Goal: Task Accomplishment & Management: Complete application form

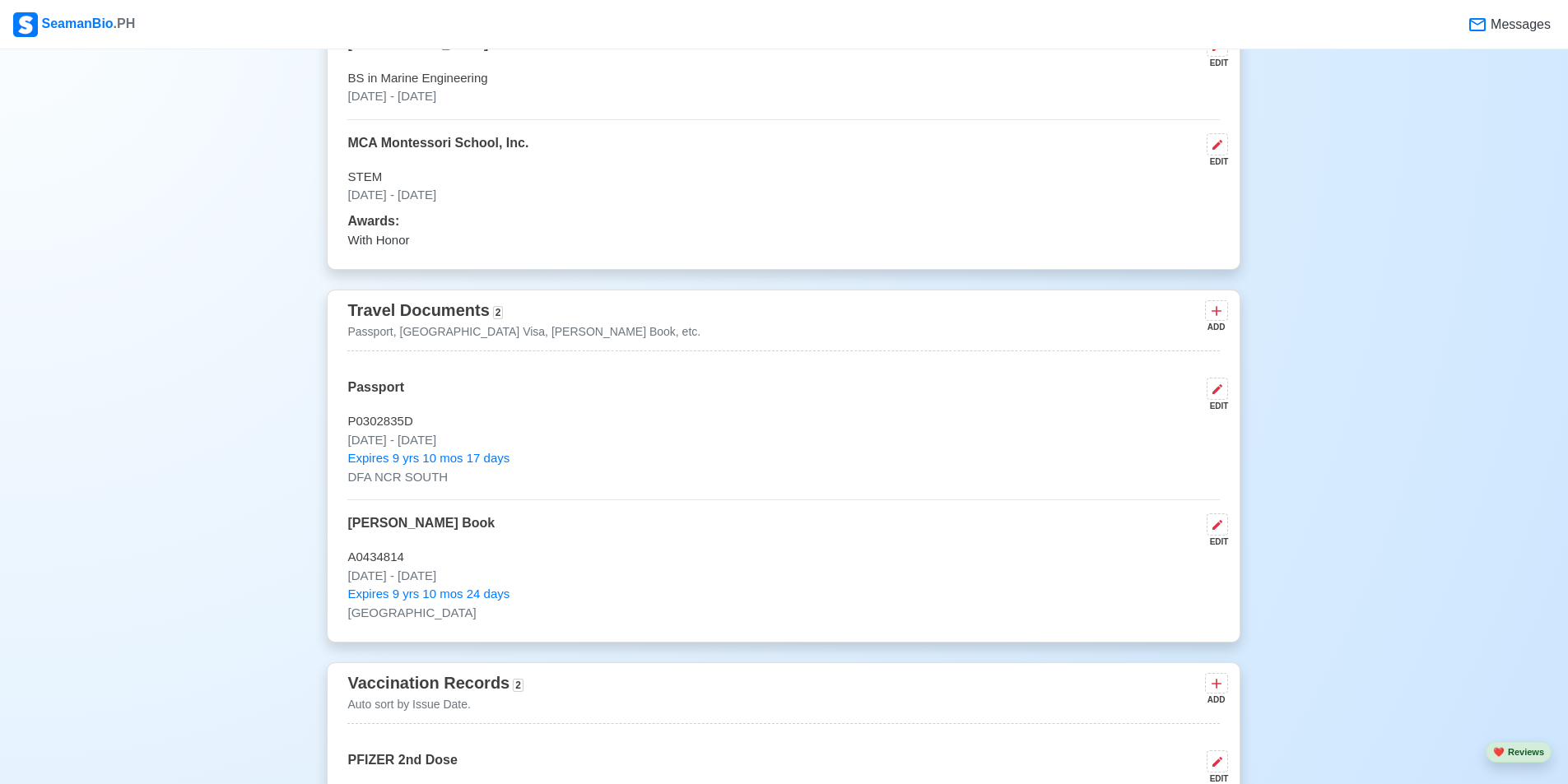
scroll to position [987, 0]
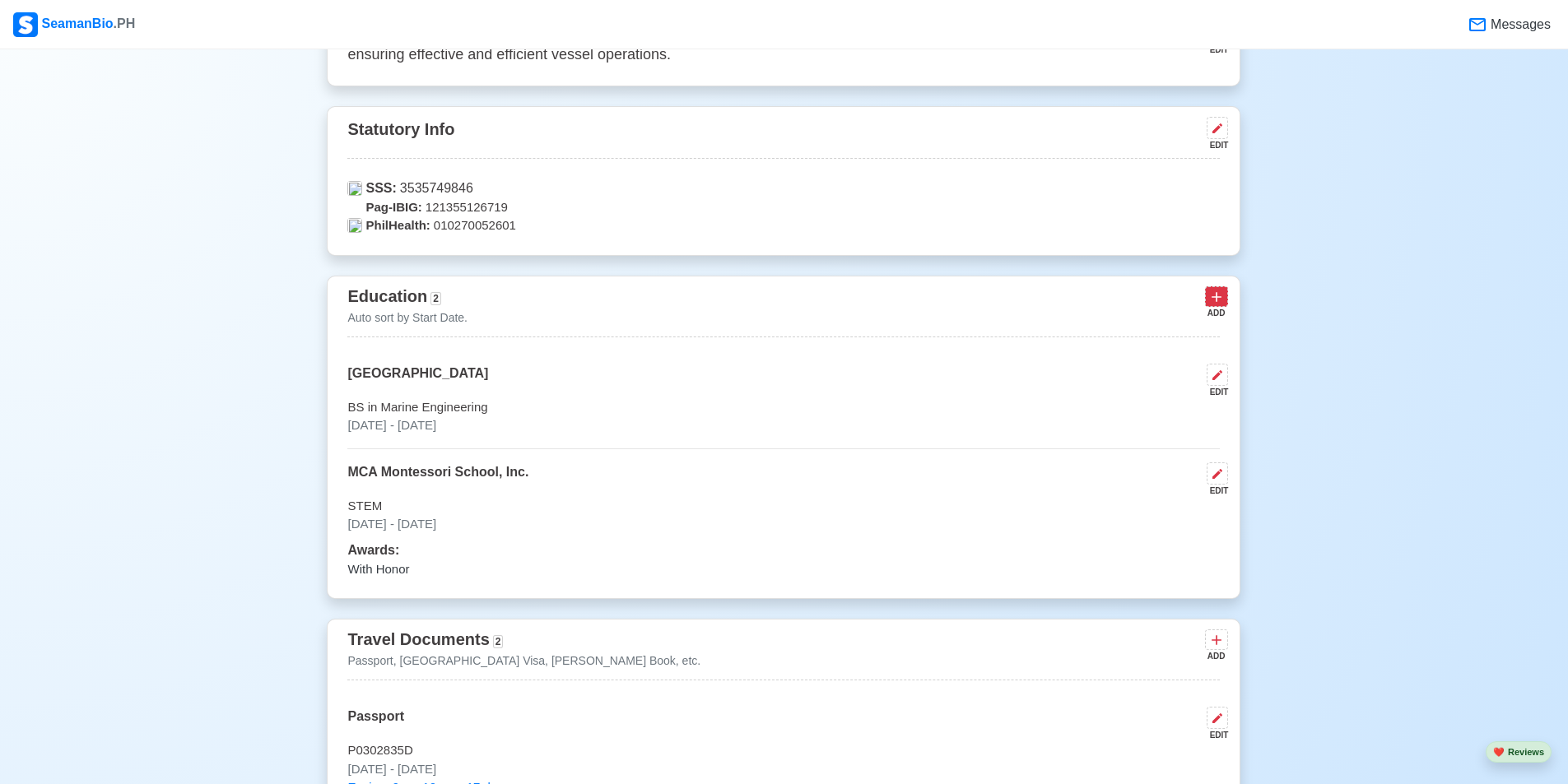
click at [1206, 291] on button at bounding box center [1217, 297] width 23 height 21
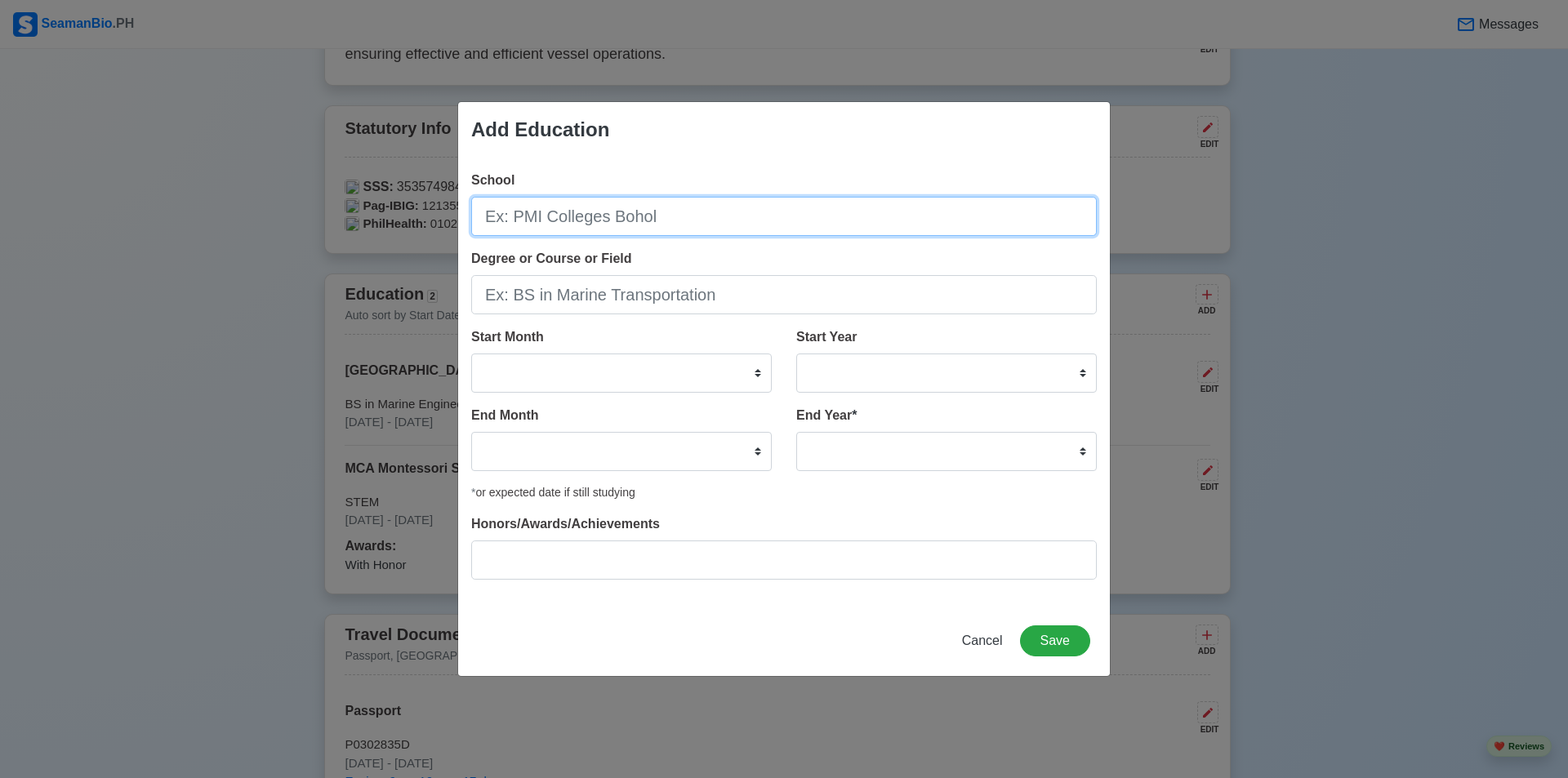
click at [690, 225] on input "School" at bounding box center [784, 216] width 626 height 39
type input "[PERSON_NAME][GEOGRAPHIC_DATA]"
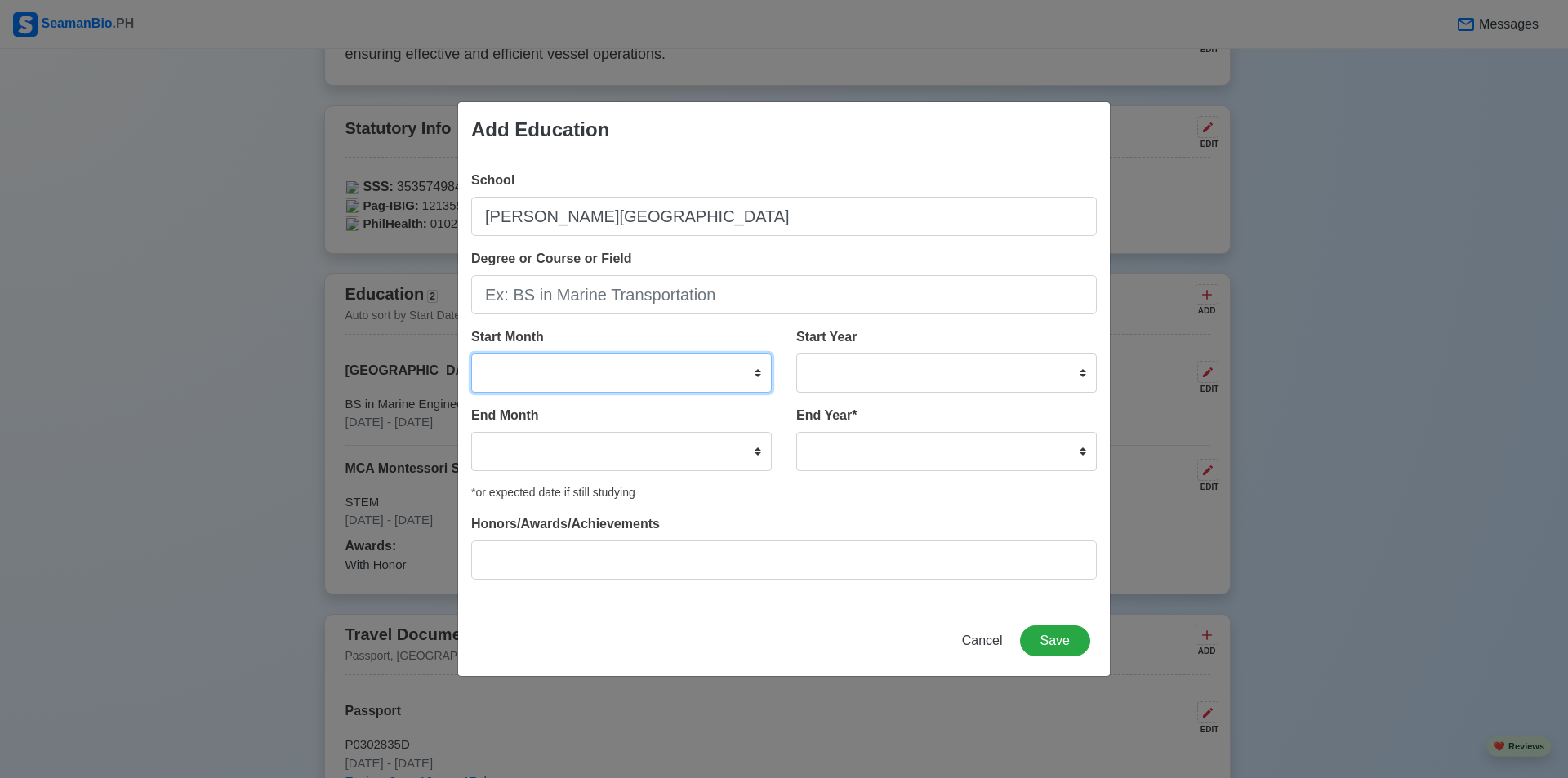
click at [751, 374] on select "January February March April May June July August September October November De…" at bounding box center [622, 373] width 301 height 39
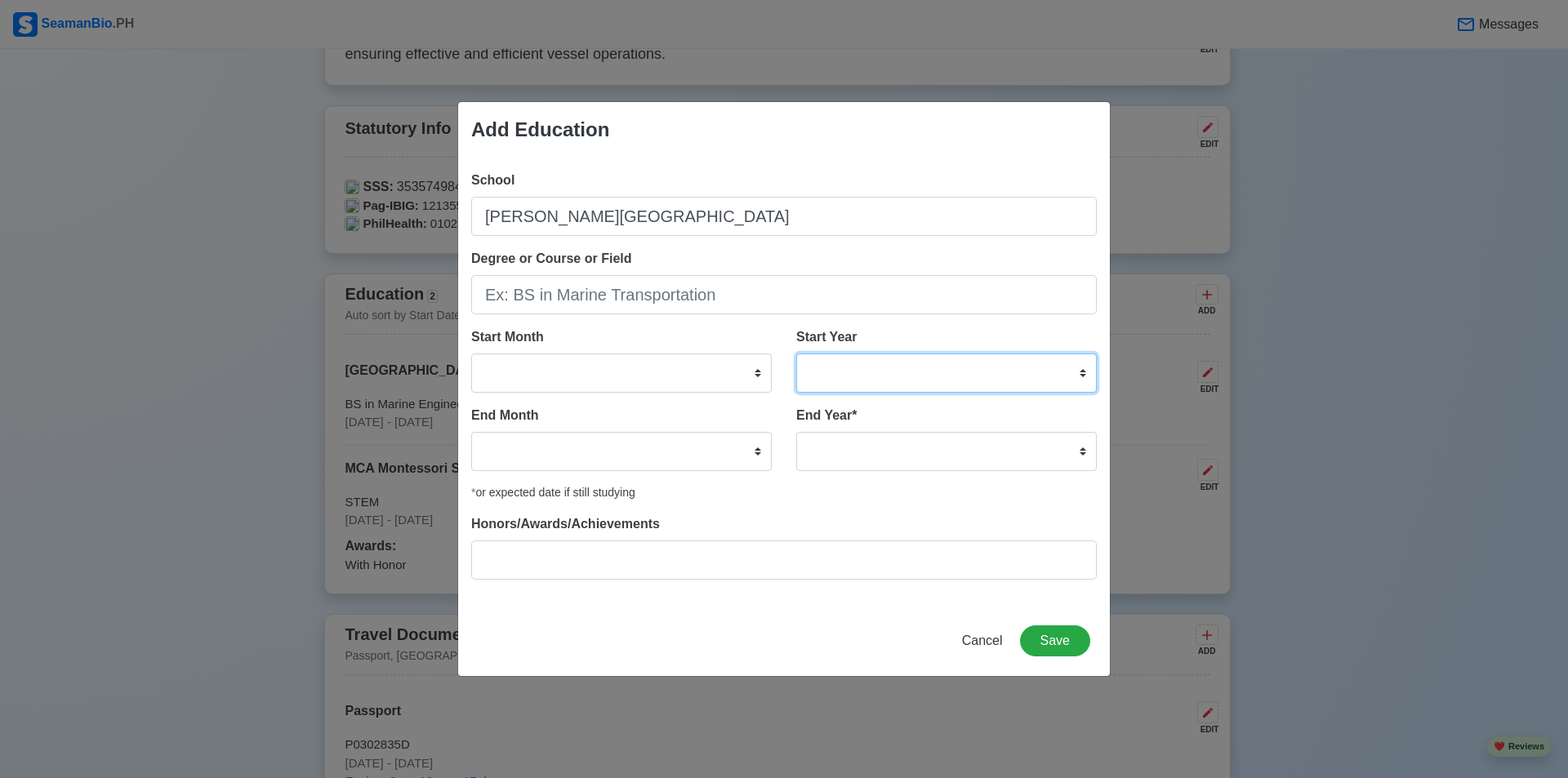
click at [908, 370] on select "2025 2024 2023 2022 2021 2020 2019 2018 2017 2016 2015 2014 2013 2012 2011 2010…" at bounding box center [947, 373] width 301 height 39
click at [897, 385] on select "2025 2024 2023 2022 2021 2020 2019 2018 2017 2016 2015 2014 2013 2012 2011 2010…" at bounding box center [947, 373] width 301 height 39
click at [972, 378] on select "2025 2024 2023 2022 2021 2020 2019 2018 2017 2016 2015 2014 2013 2012 2011 2010…" at bounding box center [947, 373] width 301 height 39
select select "2016"
click at [797, 354] on select "2025 2024 2023 2022 2021 2020 2019 2018 2017 2016 2015 2014 2013 2012 2011 2010…" at bounding box center [947, 373] width 301 height 39
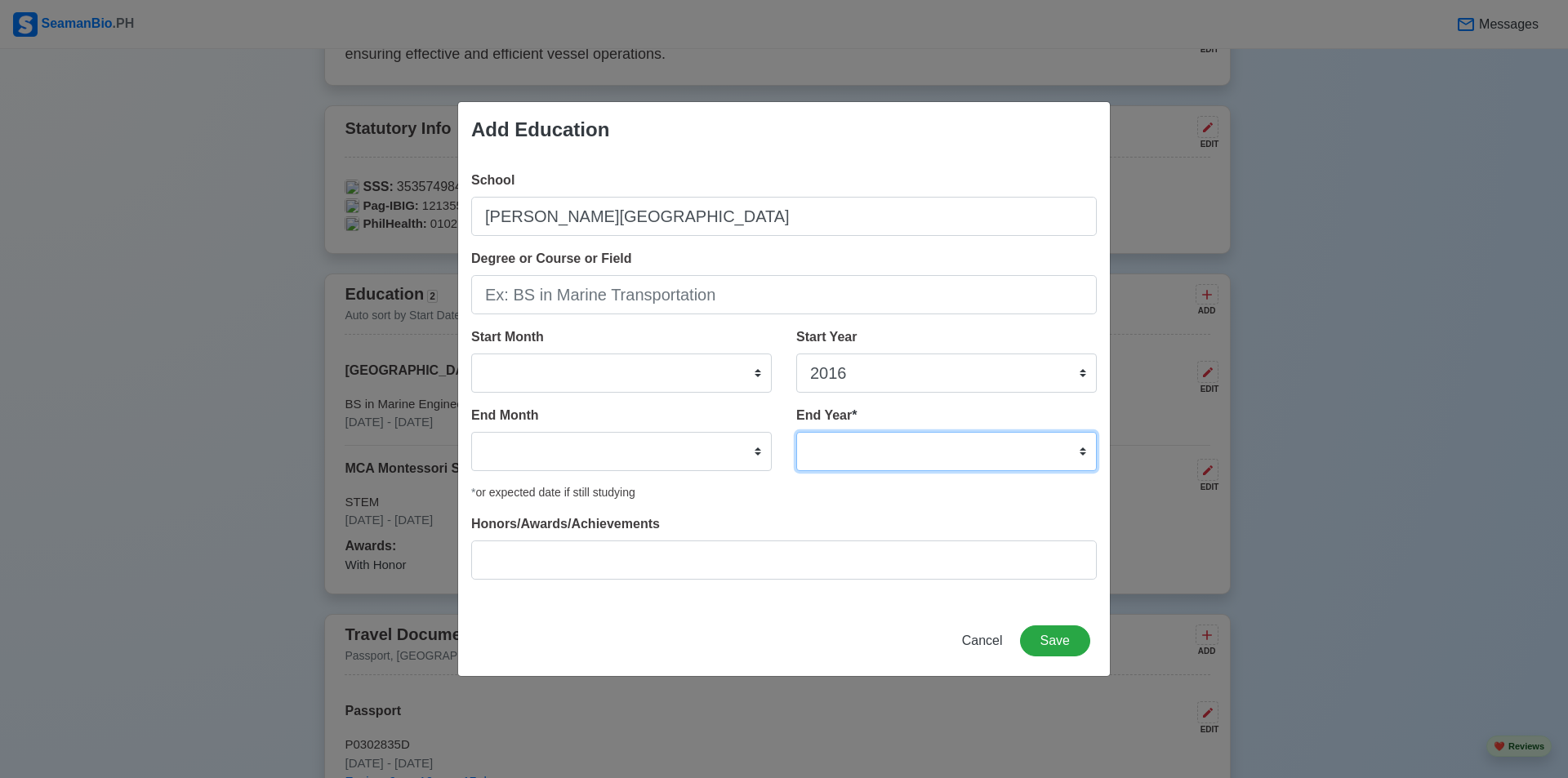
click at [907, 441] on select "2035 2034 2033 2032 2031 2030 2029 2028 2027 2026 2025 2024 2023 2022 2021 2020…" at bounding box center [947, 452] width 301 height 39
select select "2020"
click at [797, 432] on select "2035 2034 2033 2032 2031 2030 2029 2028 2027 2026 2025 2024 2023 2022 2021 2020…" at bounding box center [947, 452] width 301 height 39
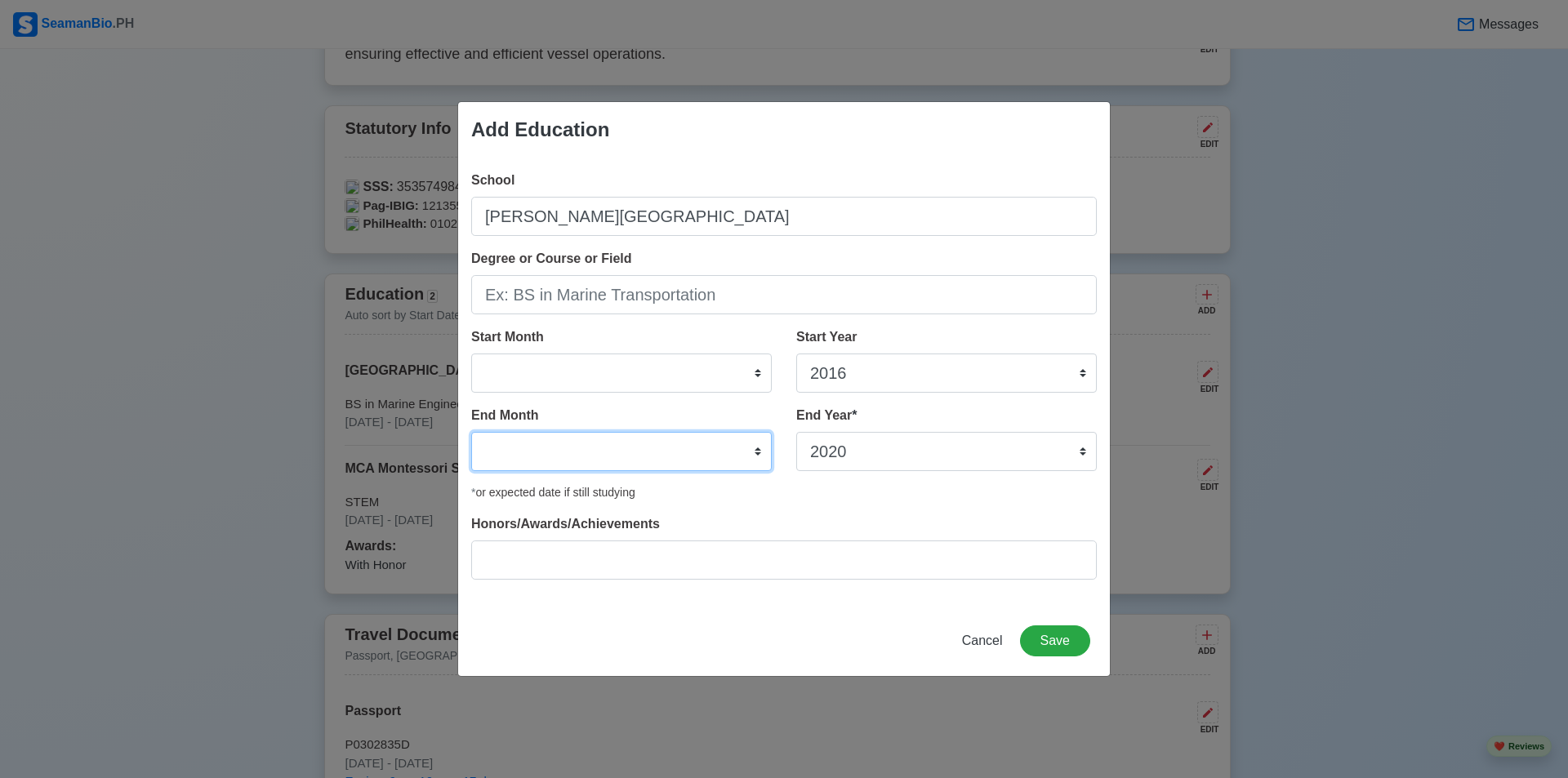
click at [677, 467] on select "January February March April May June July August September October November De…" at bounding box center [622, 452] width 301 height 39
select select "April"
click at [471, 432] on select "January February March April May June July August September October November De…" at bounding box center [622, 452] width 301 height 39
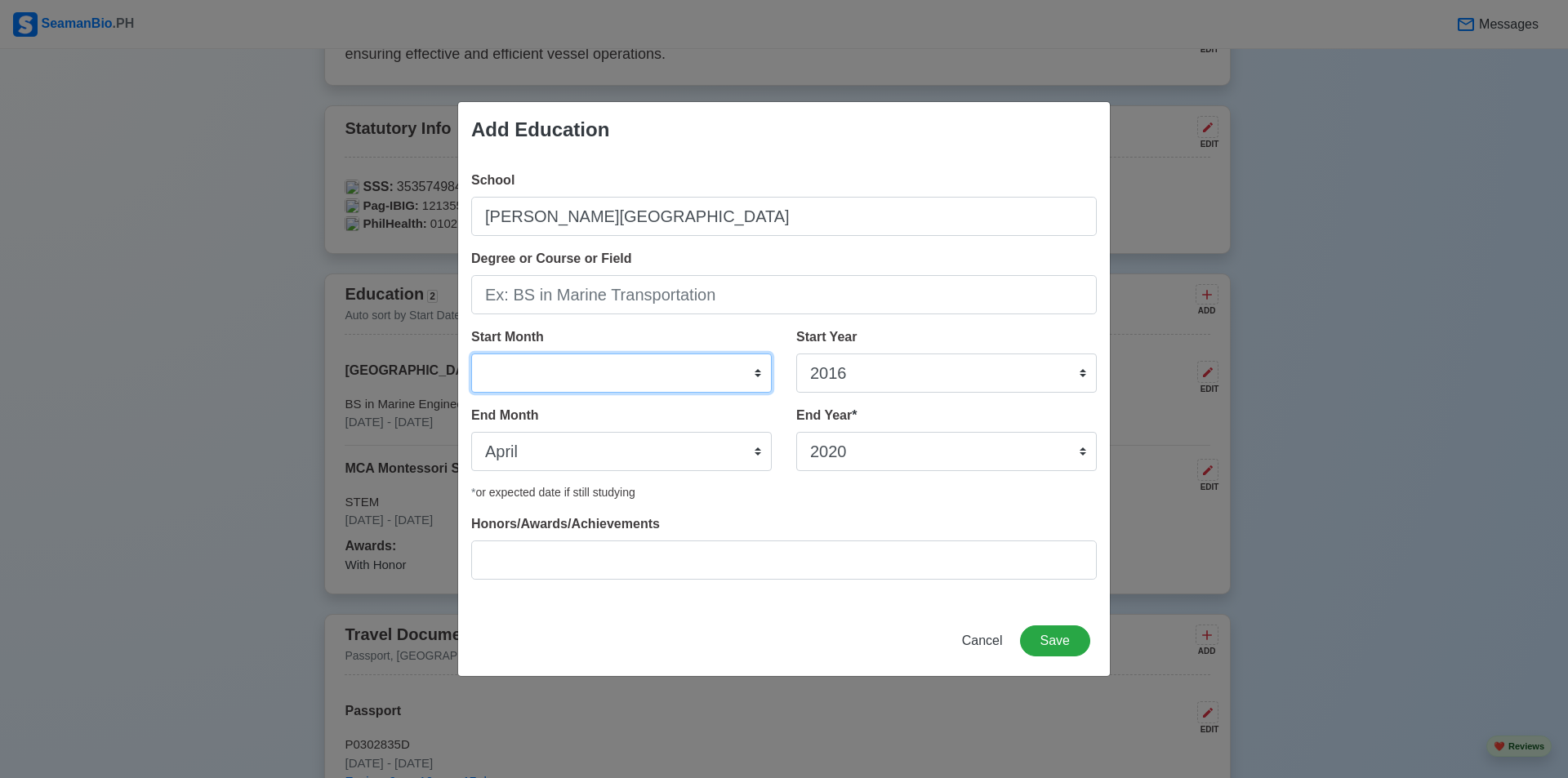
click at [575, 378] on select "January February March April May June July August September October November De…" at bounding box center [622, 373] width 301 height 39
click at [471, 354] on select "January February March April May June July August September October November De…" at bounding box center [622, 373] width 301 height 39
click at [715, 376] on select "January February March April May June July August September October November De…" at bounding box center [622, 373] width 301 height 39
select select "May"
click at [471, 354] on select "January February March April May June July August September October November De…" at bounding box center [622, 373] width 301 height 39
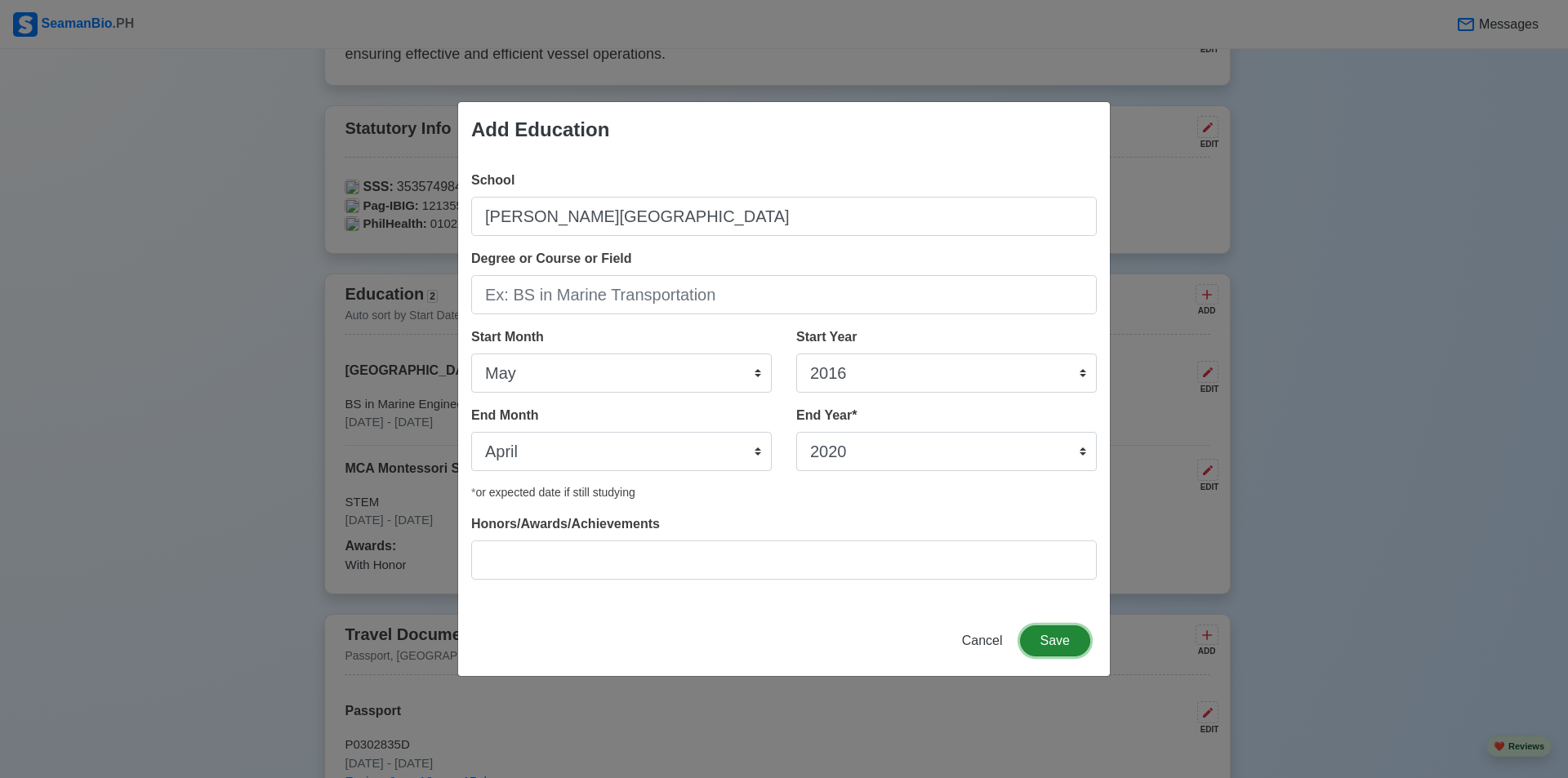
click at [1047, 645] on button "Save" at bounding box center [1055, 641] width 70 height 31
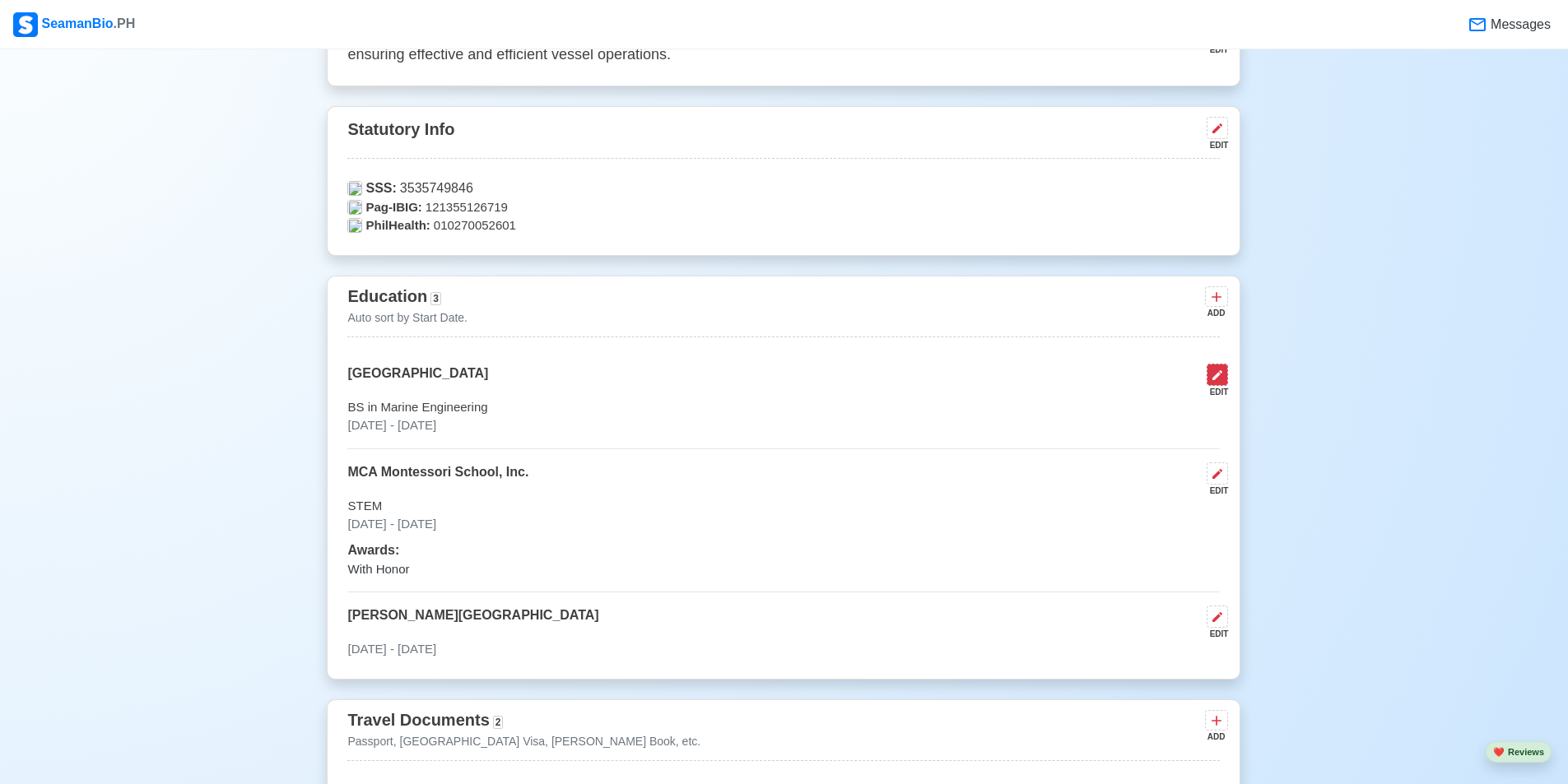
click at [1212, 373] on icon at bounding box center [1217, 375] width 13 height 13
select select "July"
select select "2022"
select select "June"
select select "2025"
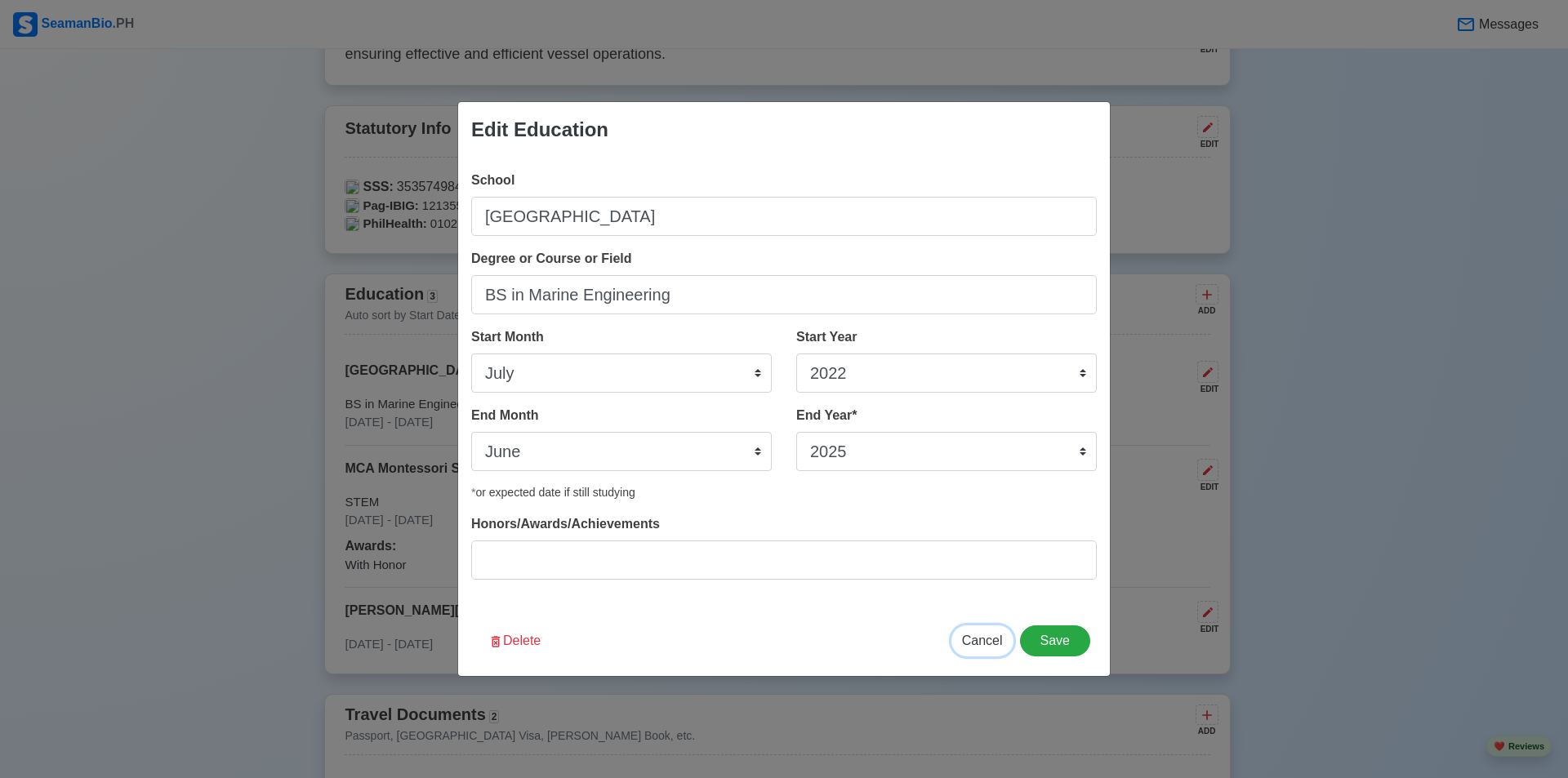
click at [989, 645] on span "Cancel" at bounding box center [983, 641] width 41 height 14
select select
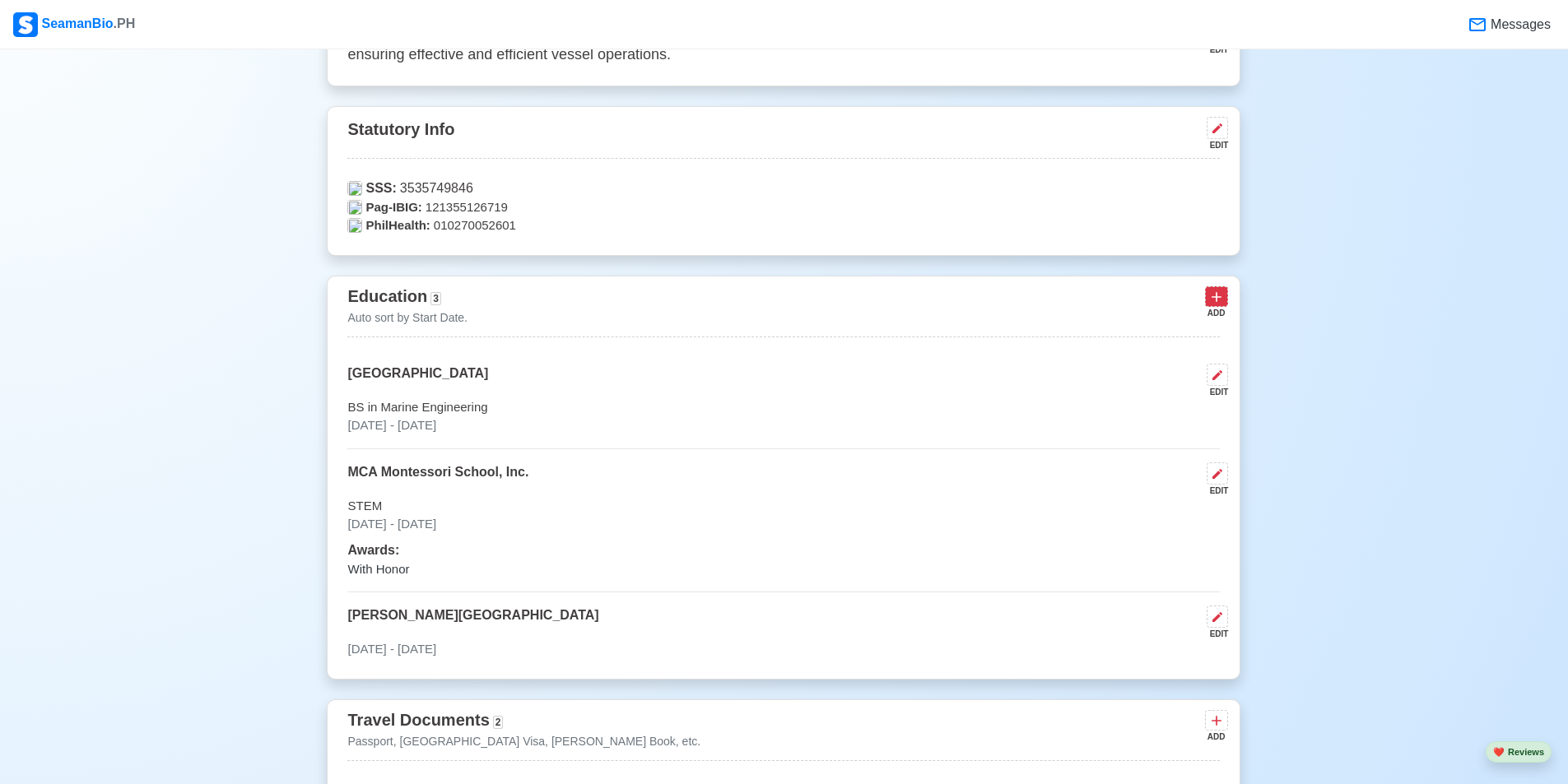
click at [1224, 297] on icon at bounding box center [1216, 297] width 16 height 16
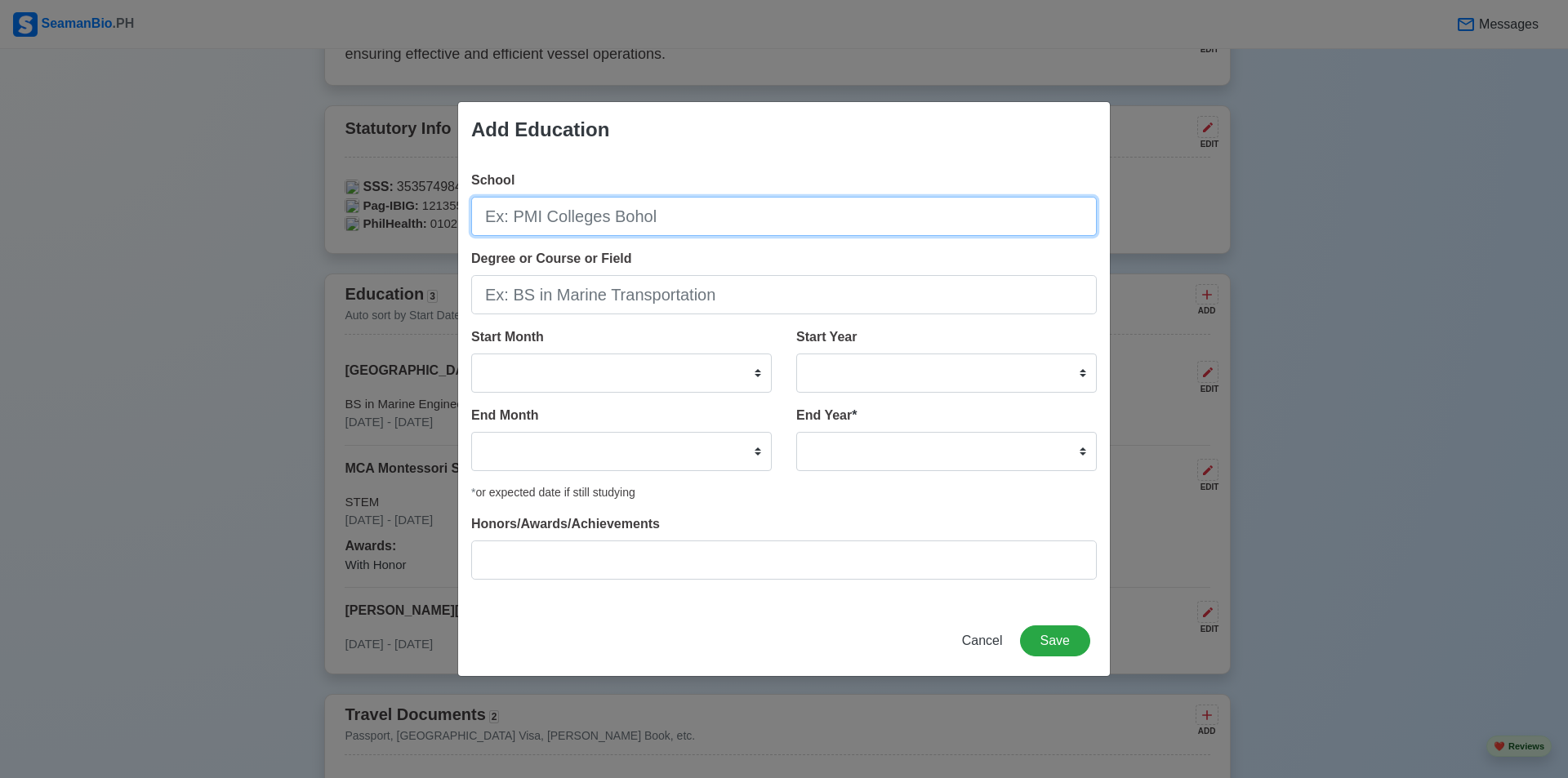
click at [639, 203] on input "School" at bounding box center [784, 216] width 626 height 39
type input "[GEOGRAPHIC_DATA]-[GEOGRAPHIC_DATA]"
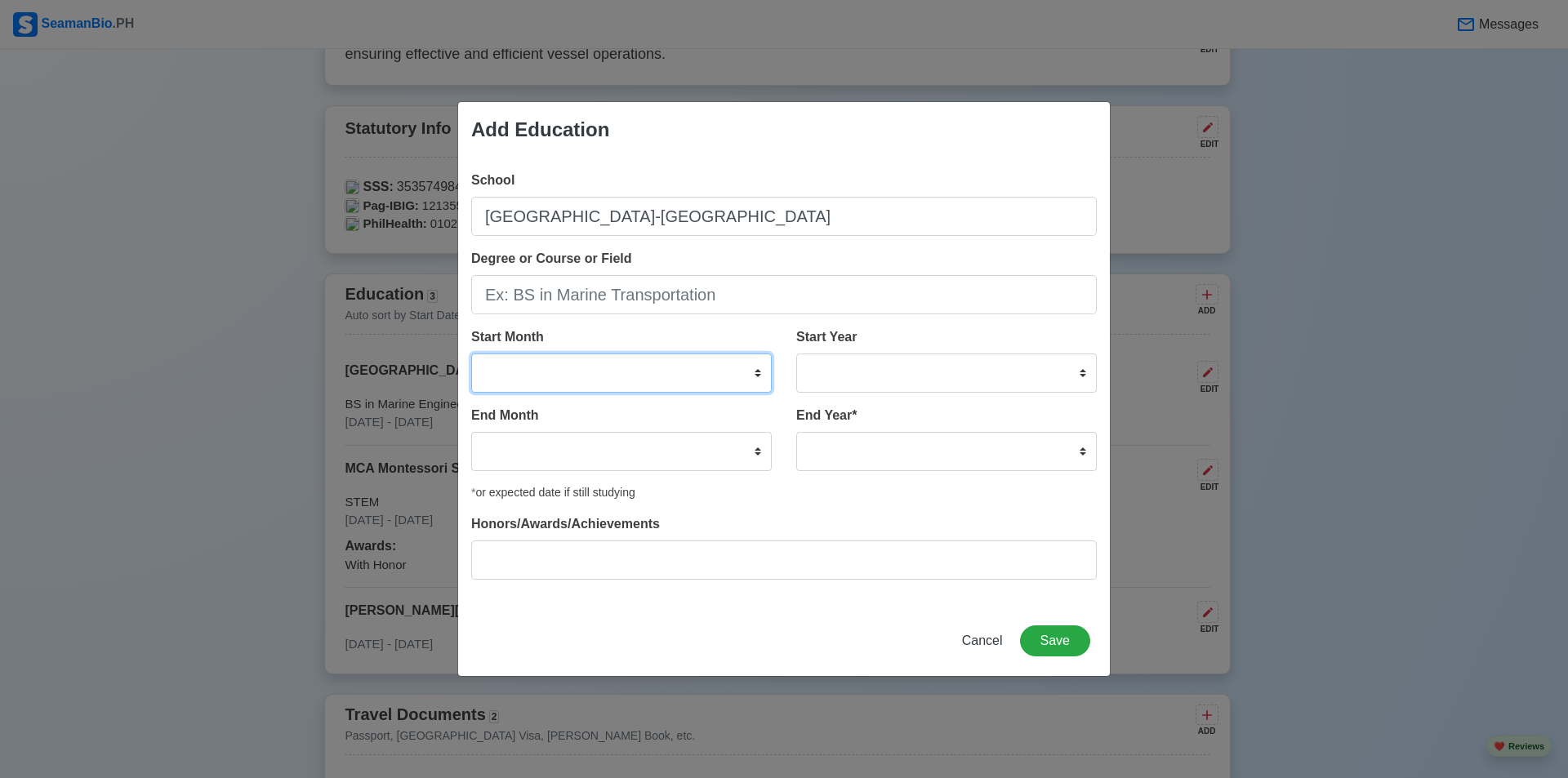
click at [752, 381] on select "January February March April May June July August September October November De…" at bounding box center [622, 373] width 301 height 39
select select "April"
click at [471, 354] on select "January February March April May June July August September October November De…" at bounding box center [622, 373] width 301 height 39
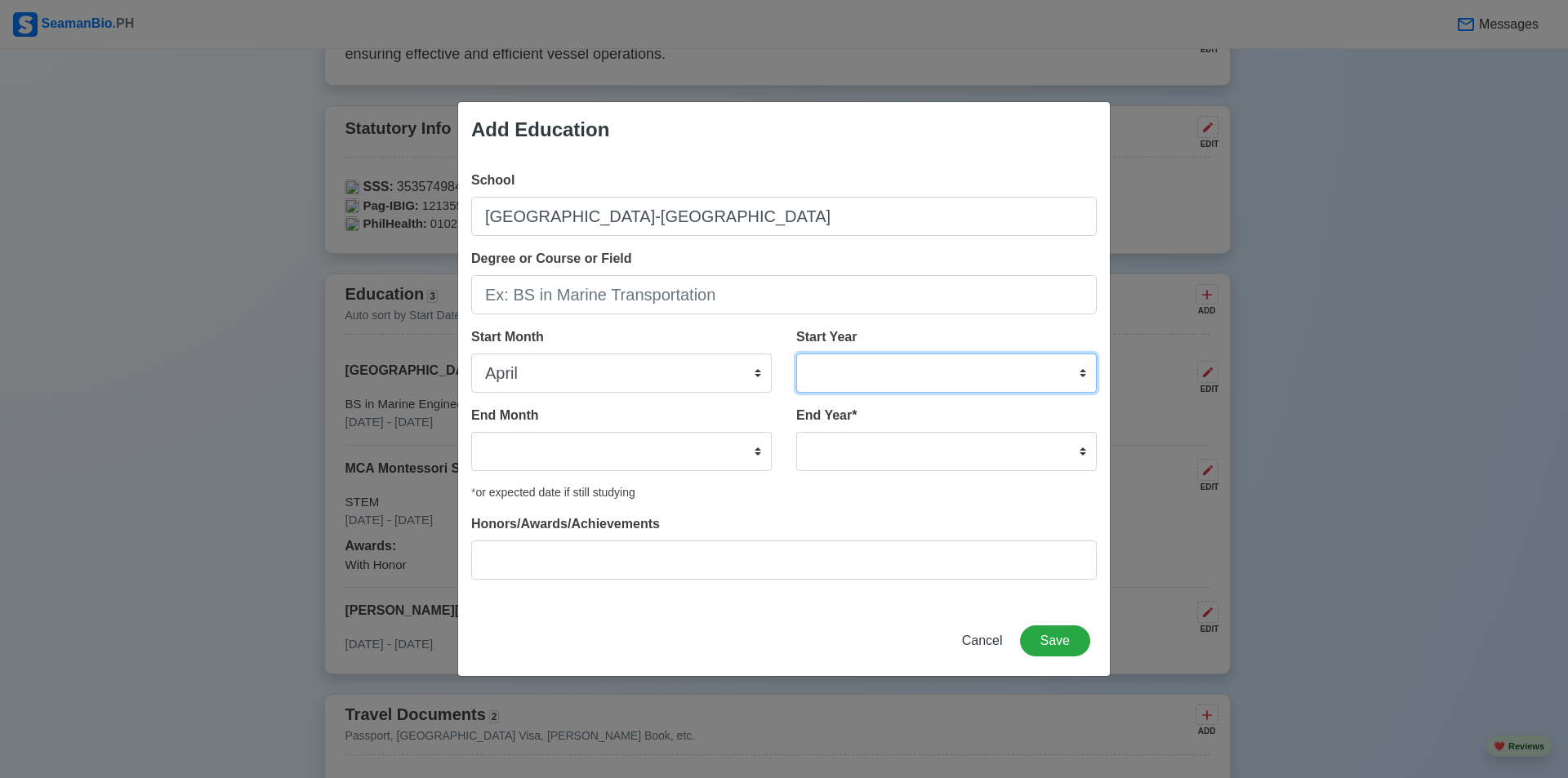
click at [947, 375] on select "2025 2024 2023 2022 2021 2020 2019 2018 2017 2016 2015 2014 2013 2012 2011 2010…" at bounding box center [947, 373] width 301 height 39
select select "2010"
click at [797, 354] on select "2025 2024 2023 2022 2021 2020 2019 2018 2017 2016 2015 2014 2013 2012 2011 2010…" at bounding box center [947, 373] width 301 height 39
click at [895, 471] on div "End Year * 2035 2034 2033 2032 2031 2030 2029 2028 2027 2026 2025 2024 2023 202…" at bounding box center [941, 445] width 313 height 78
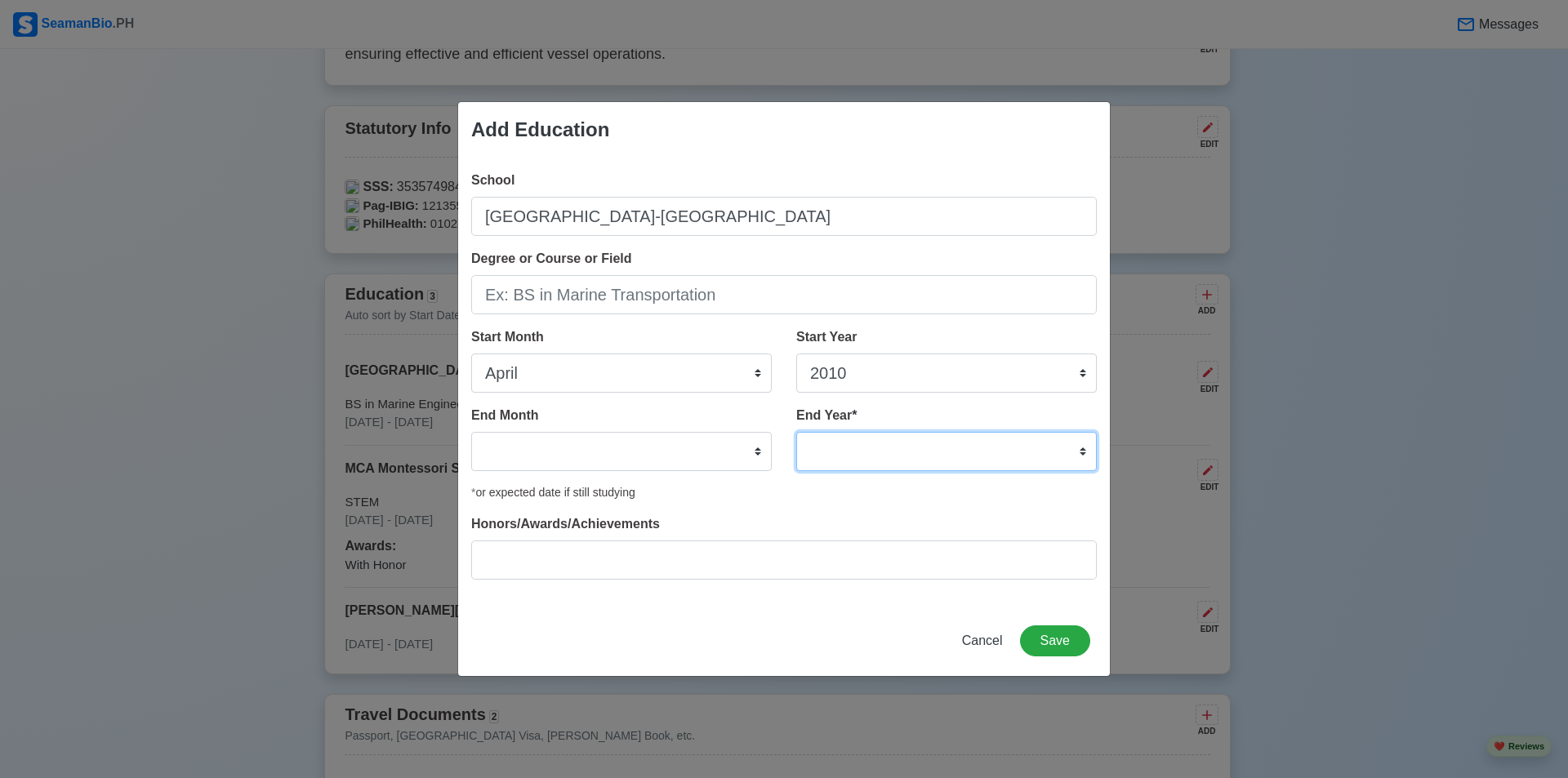
drag, startPoint x: 891, startPoint y: 459, endPoint x: 879, endPoint y: 449, distance: 15.6
click at [891, 459] on select "2035 2034 2033 2032 2031 2030 2029 2028 2027 2026 2025 2024 2023 2022 2021 2020…" at bounding box center [947, 452] width 301 height 39
select select "2016"
click at [797, 432] on select "2035 2034 2033 2032 2031 2030 2029 2028 2027 2026 2025 2024 2023 2022 2021 2020…" at bounding box center [947, 452] width 301 height 39
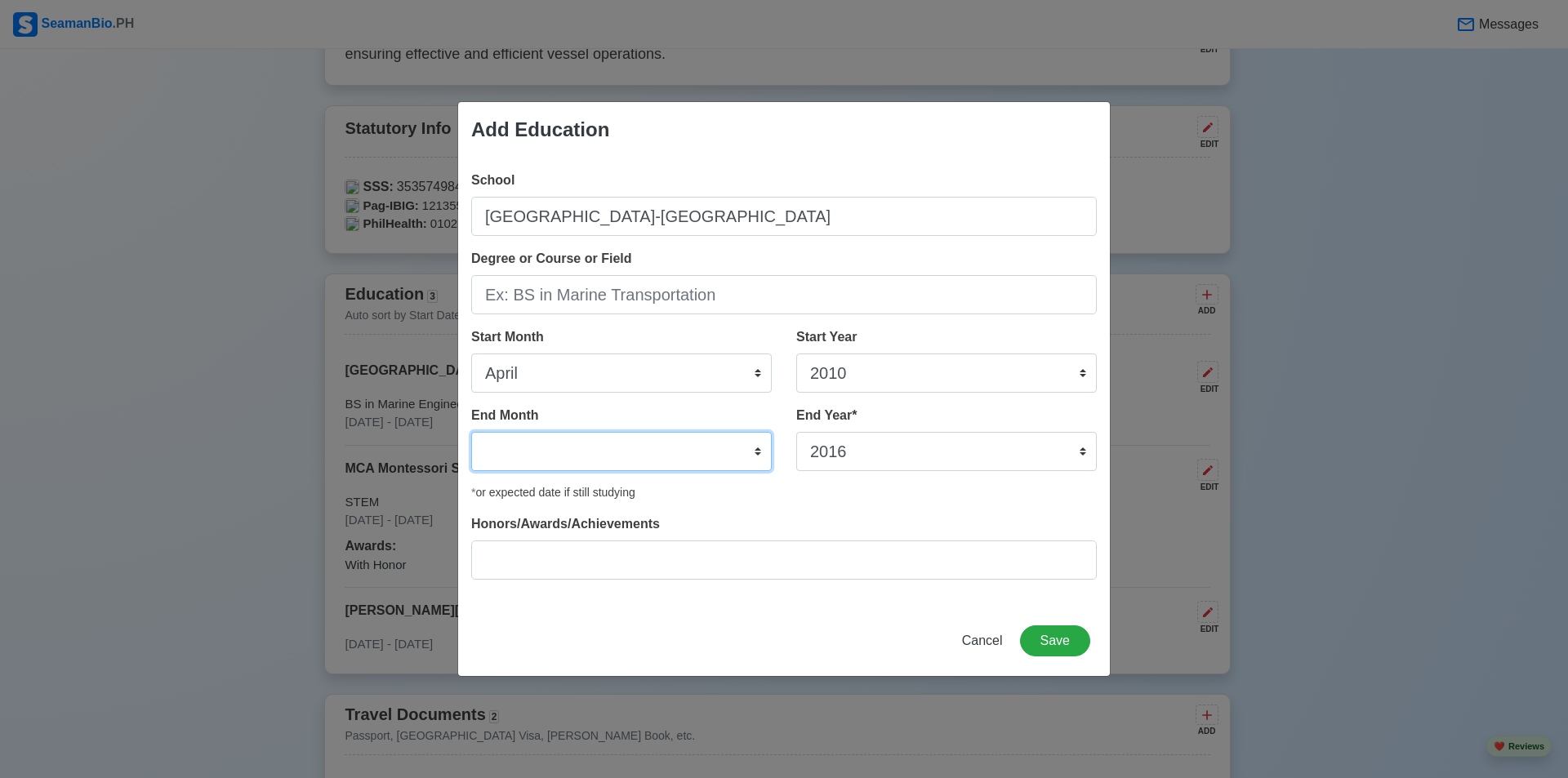
click at [718, 448] on select "January February March April May June July August September October November De…" at bounding box center [622, 452] width 301 height 39
select select "May"
click at [471, 432] on select "January February March April May June July August September October November De…" at bounding box center [622, 452] width 301 height 39
click at [1046, 632] on button "Save" at bounding box center [1055, 641] width 70 height 31
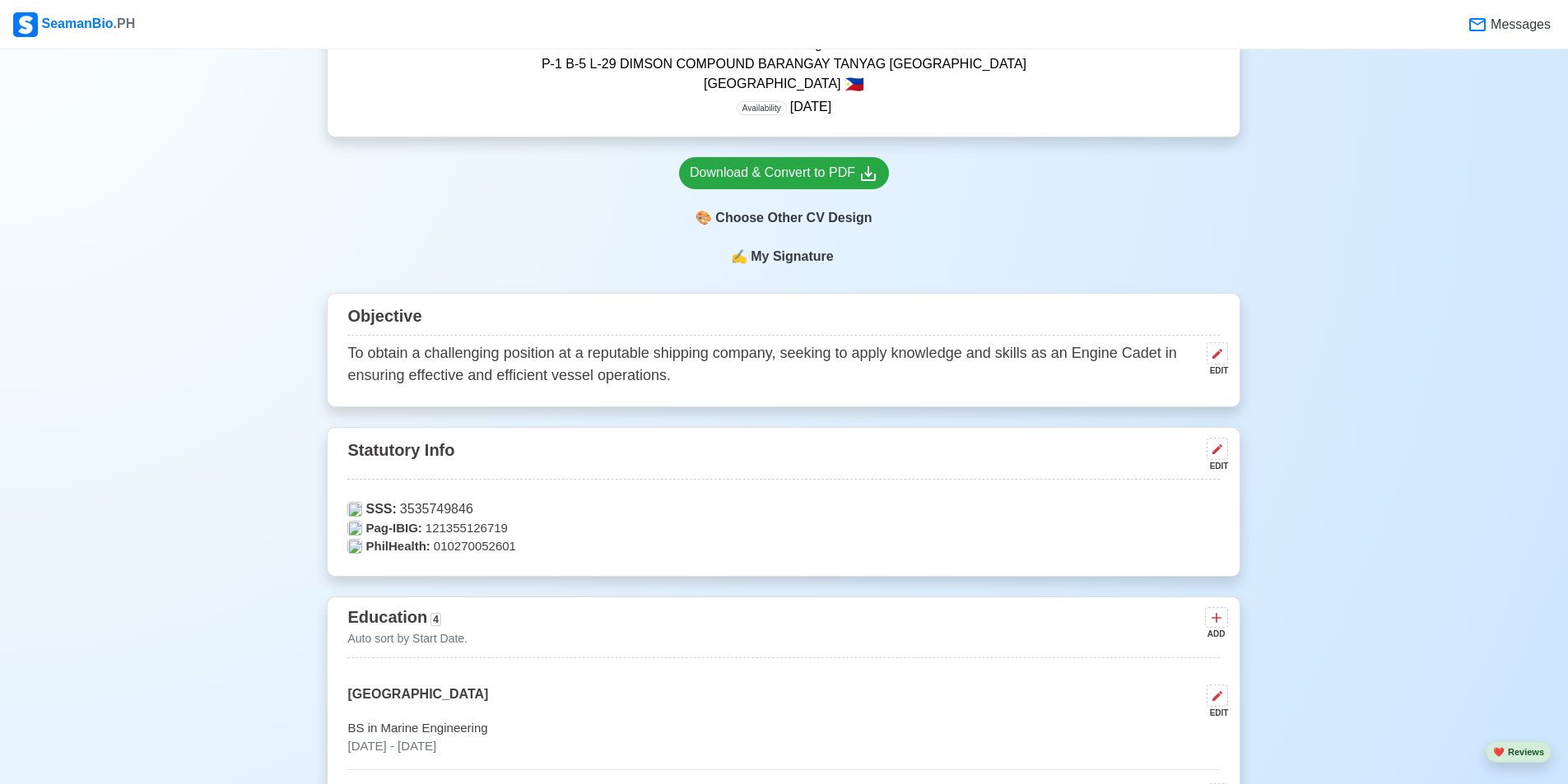
scroll to position [659, 0]
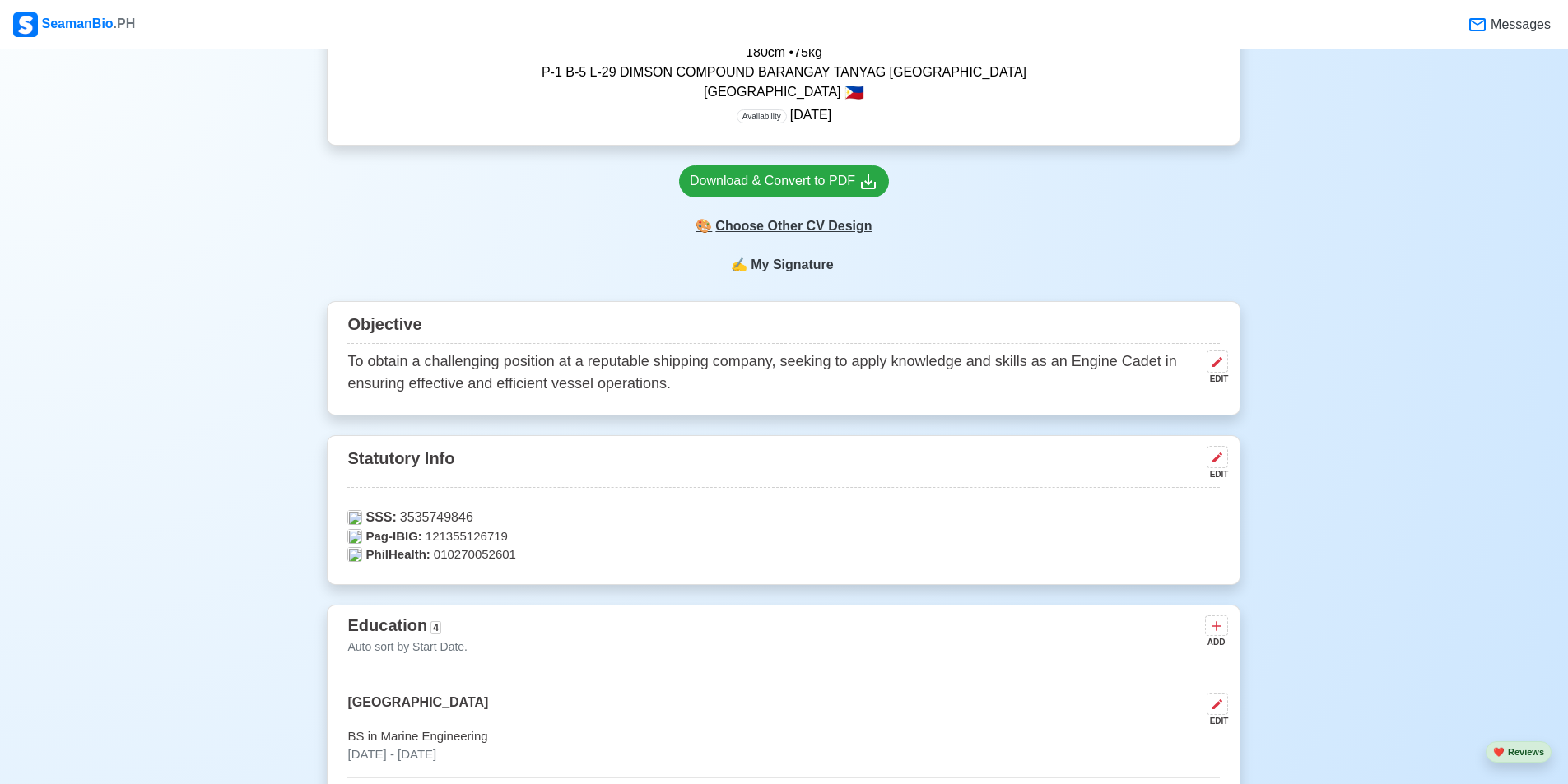
click at [840, 223] on div "🎨 Choose Other CV Design" at bounding box center [784, 226] width 210 height 31
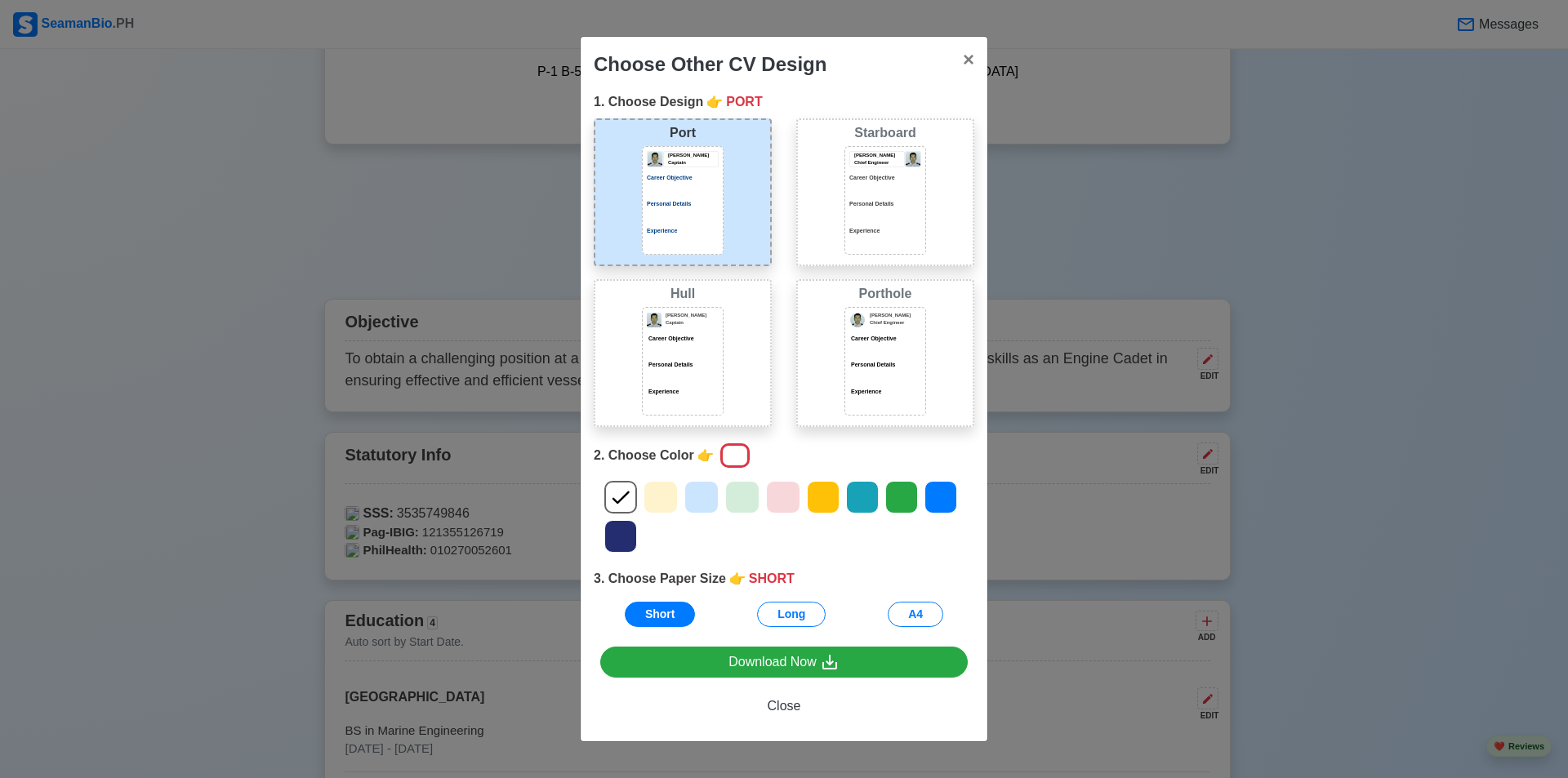
click at [914, 183] on div "Career Objective" at bounding box center [885, 184] width 72 height 20
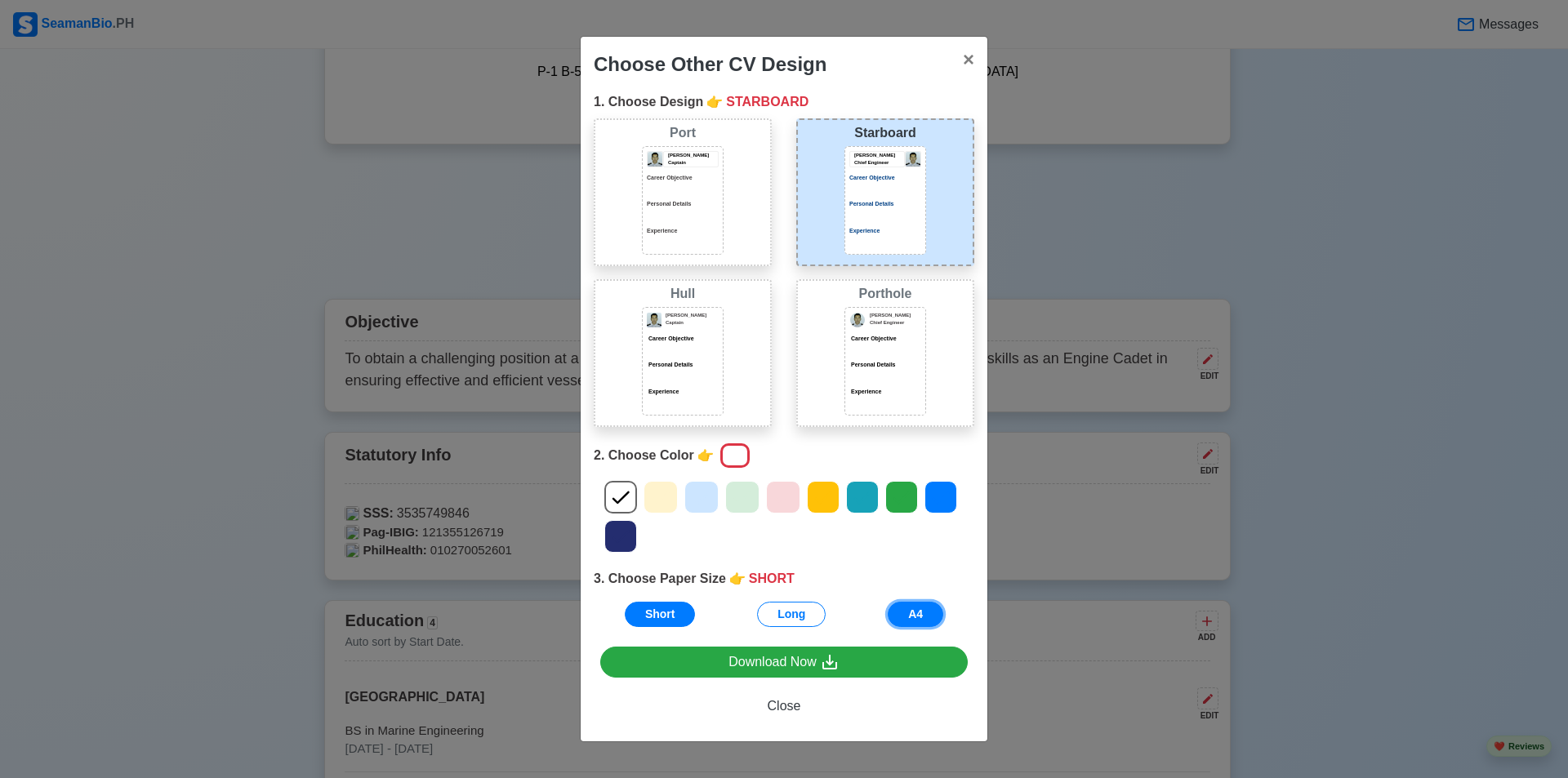
click at [917, 617] on button "A4" at bounding box center [915, 614] width 55 height 25
click at [960, 67] on button "× Close" at bounding box center [969, 59] width 37 height 45
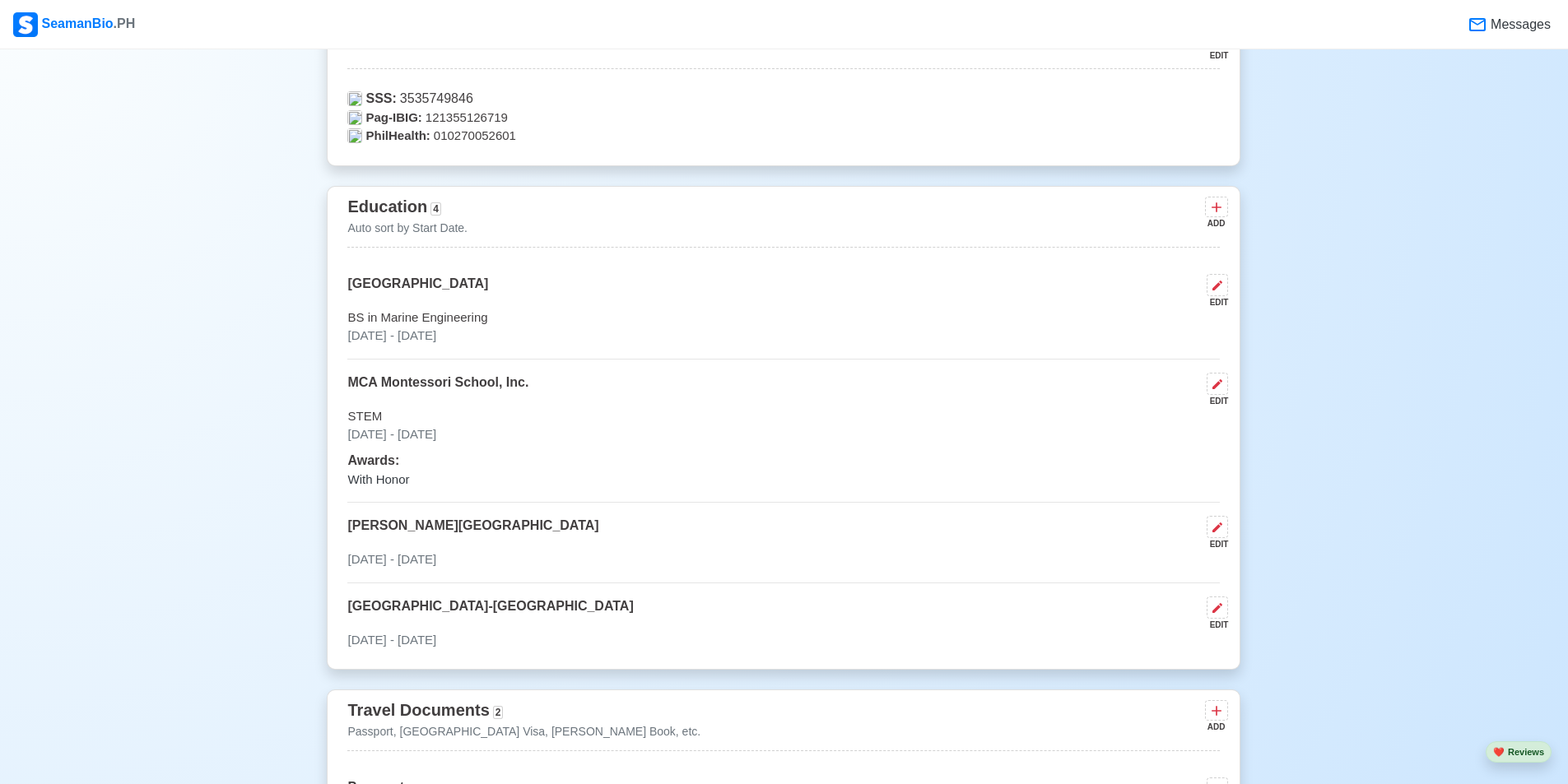
scroll to position [1070, 0]
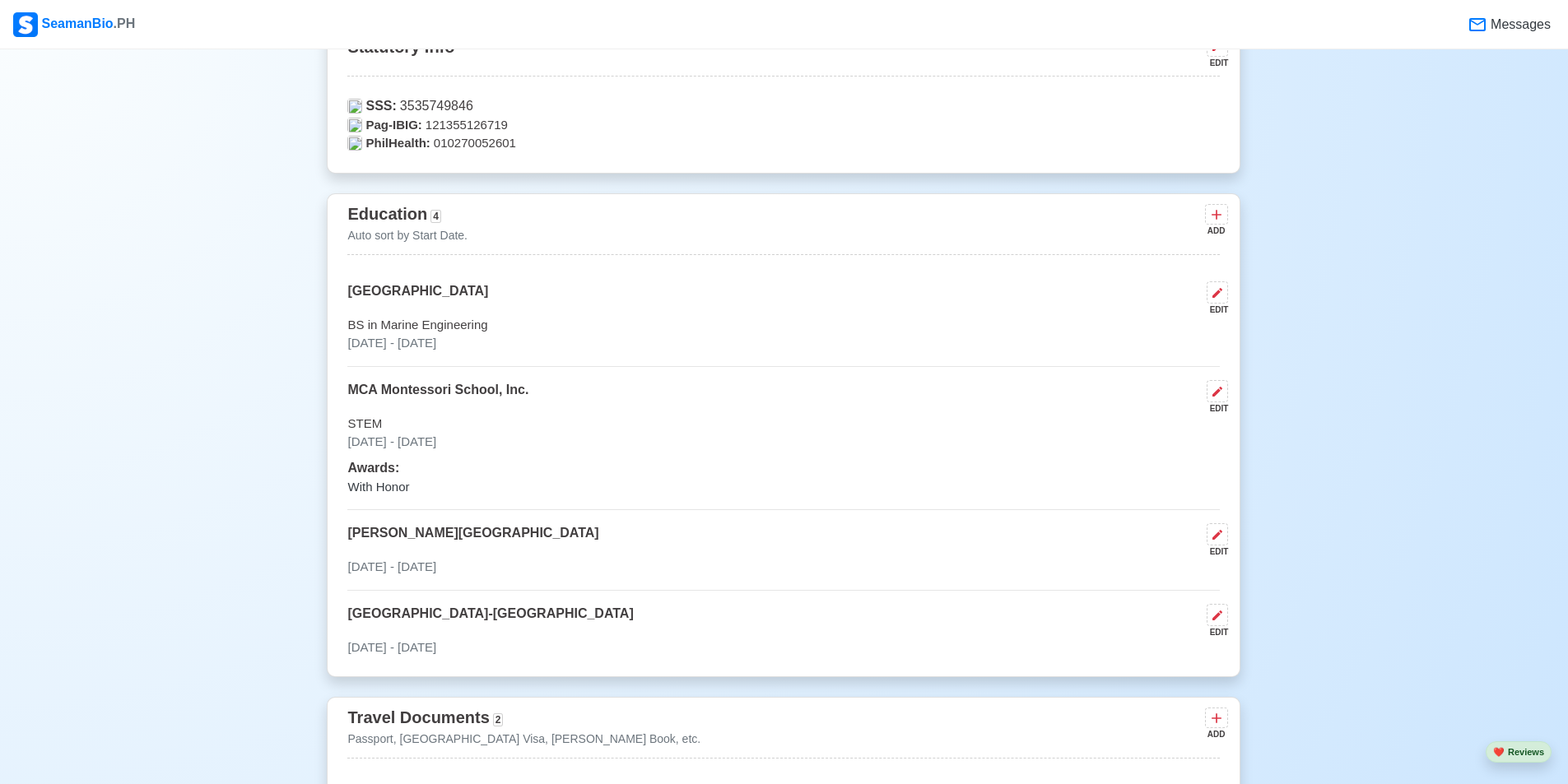
click at [386, 292] on p "[GEOGRAPHIC_DATA]" at bounding box center [418, 298] width 141 height 35
select select "July"
select select "2022"
select select "June"
select select "2025"
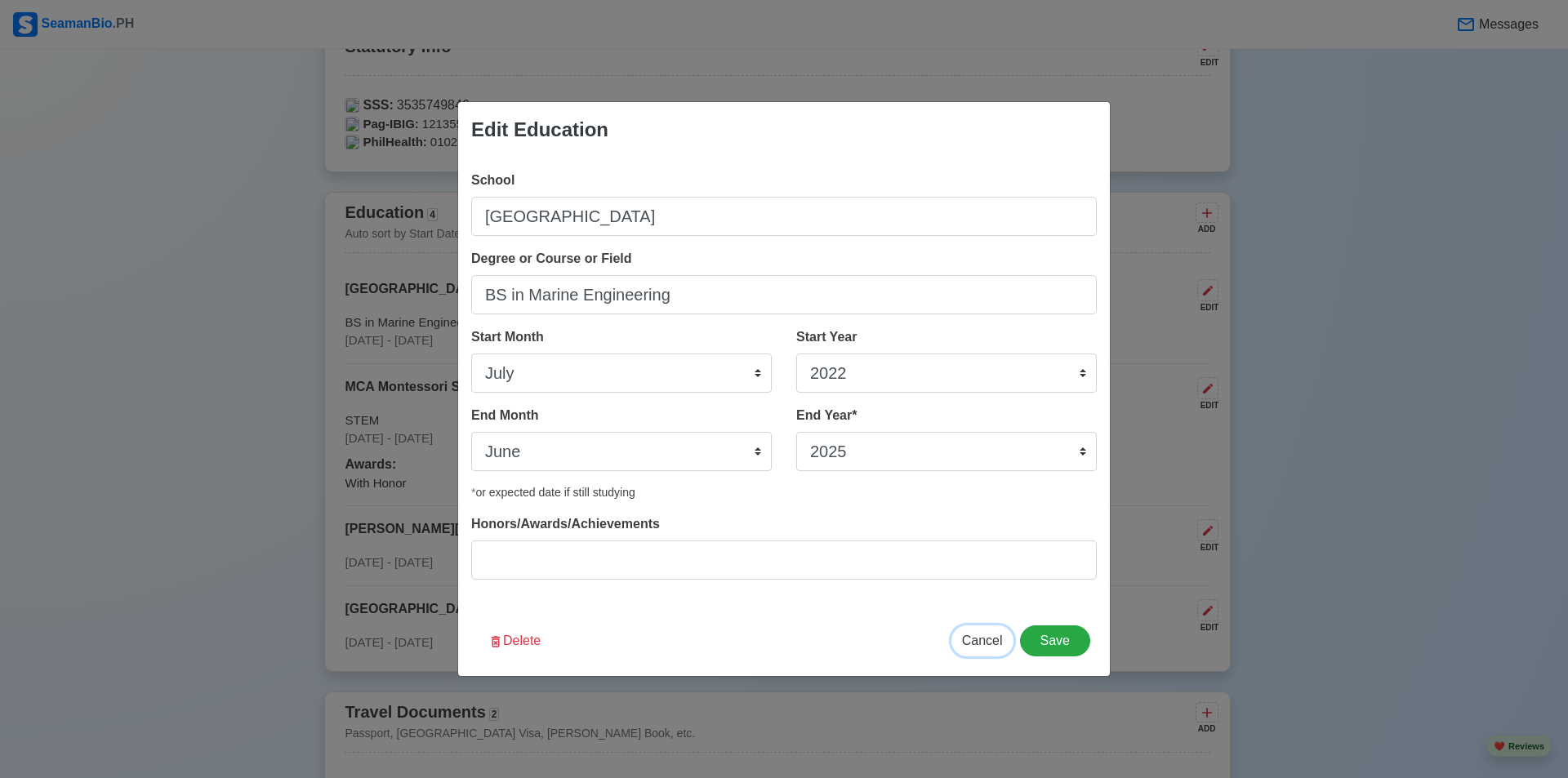
click at [978, 636] on span "Cancel" at bounding box center [983, 641] width 41 height 14
select select
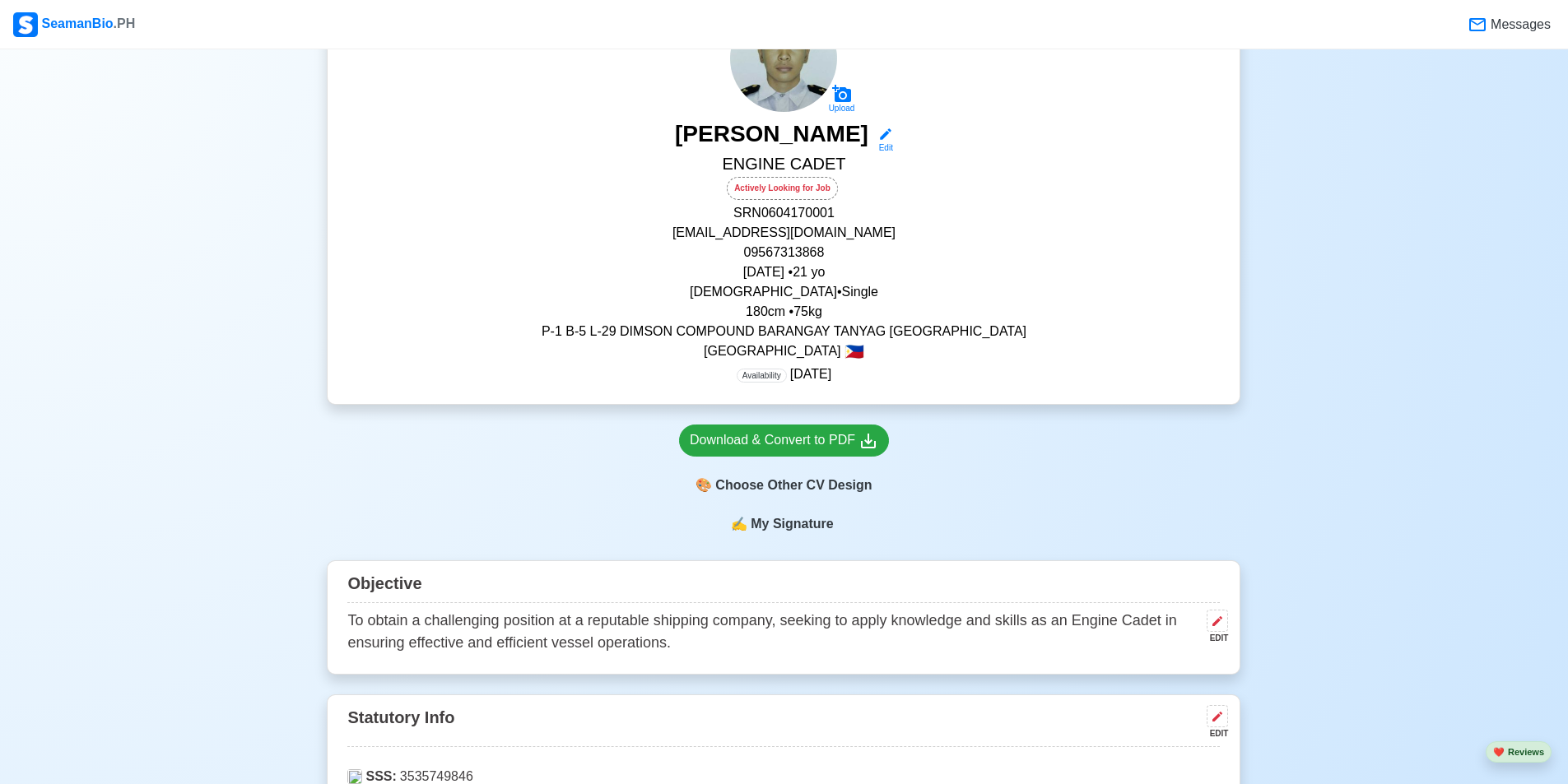
scroll to position [411, 0]
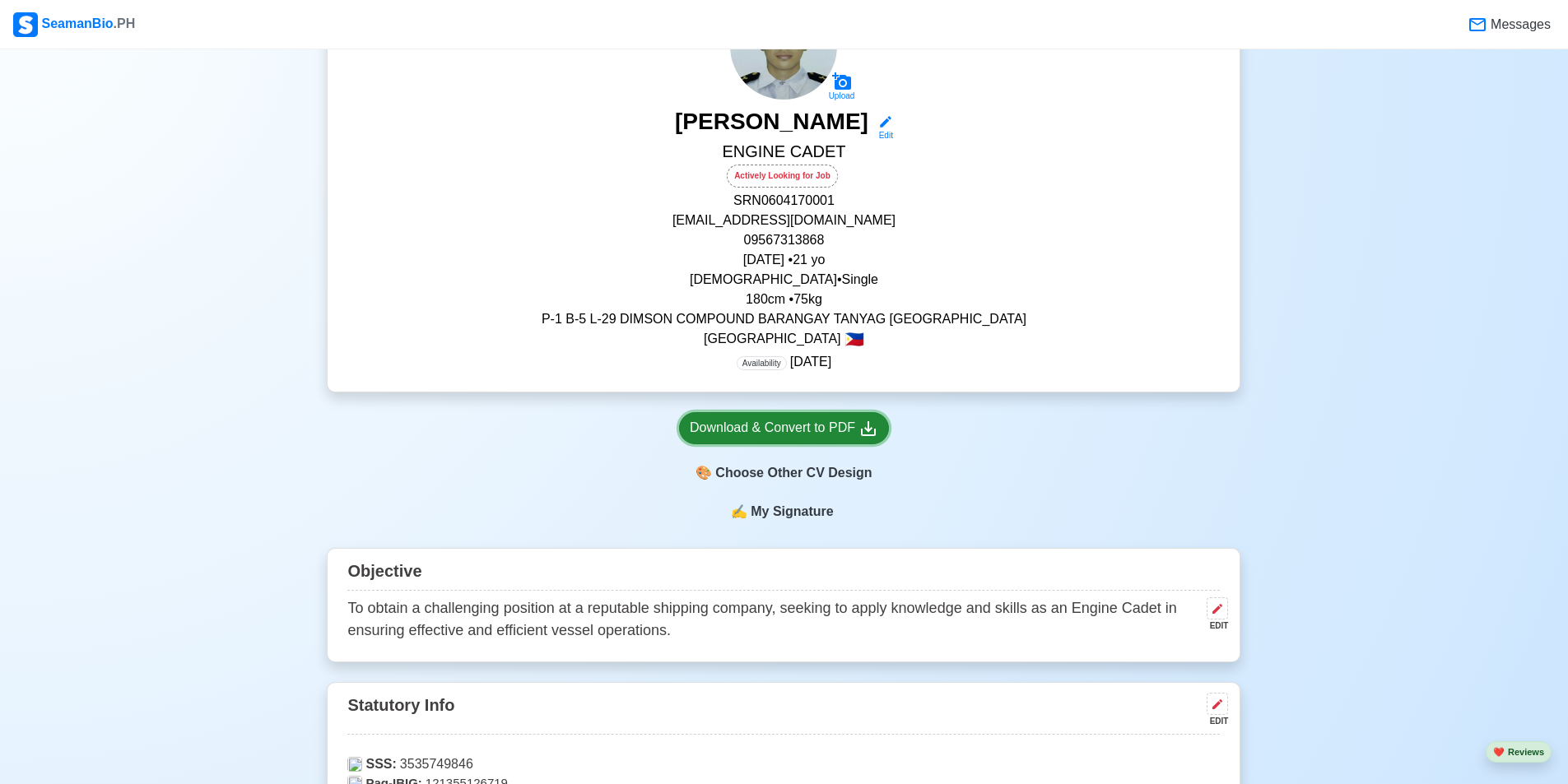
click at [832, 438] on div "Download & Convert to PDF" at bounding box center [784, 428] width 188 height 21
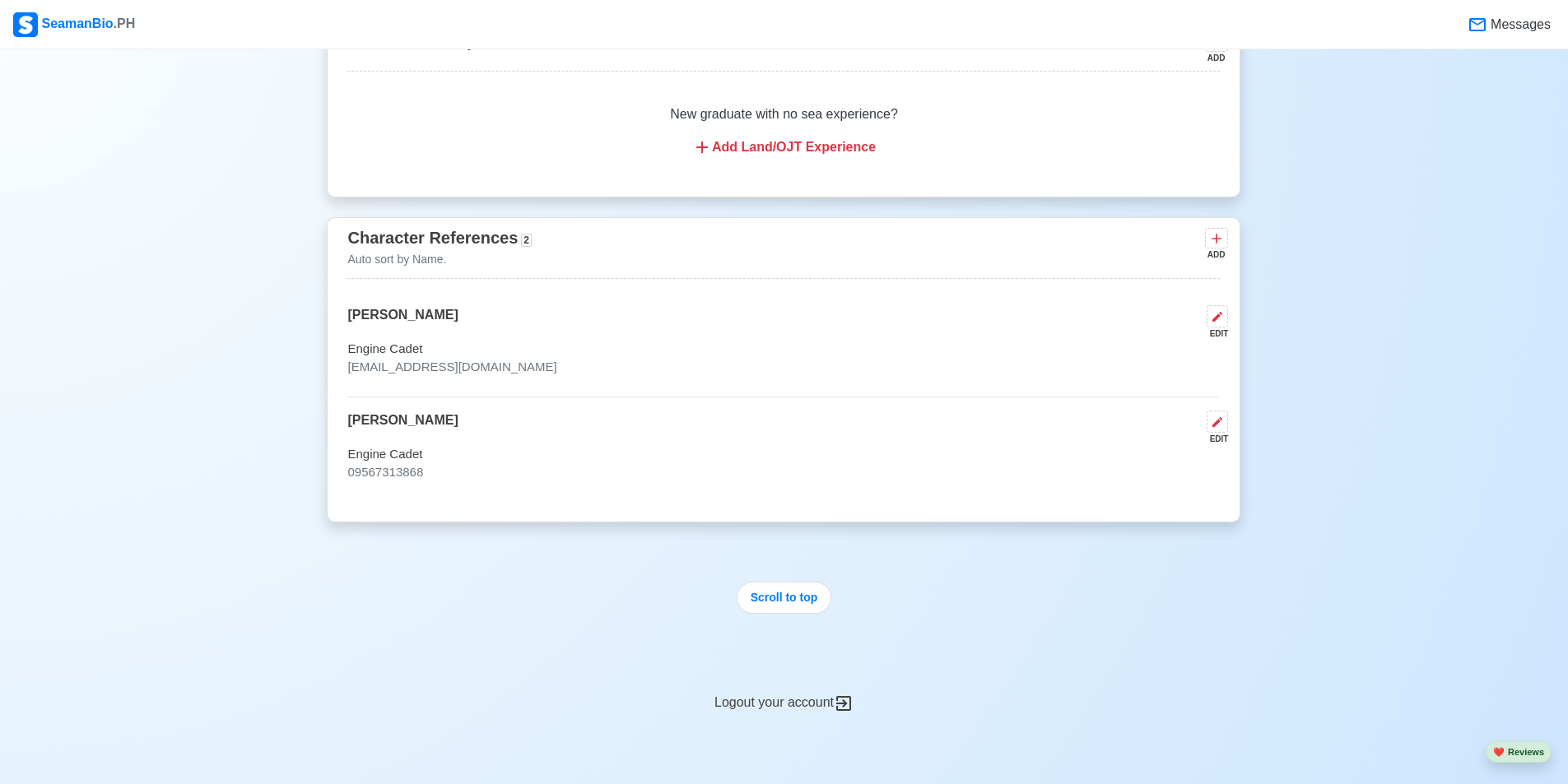
scroll to position [3476, 0]
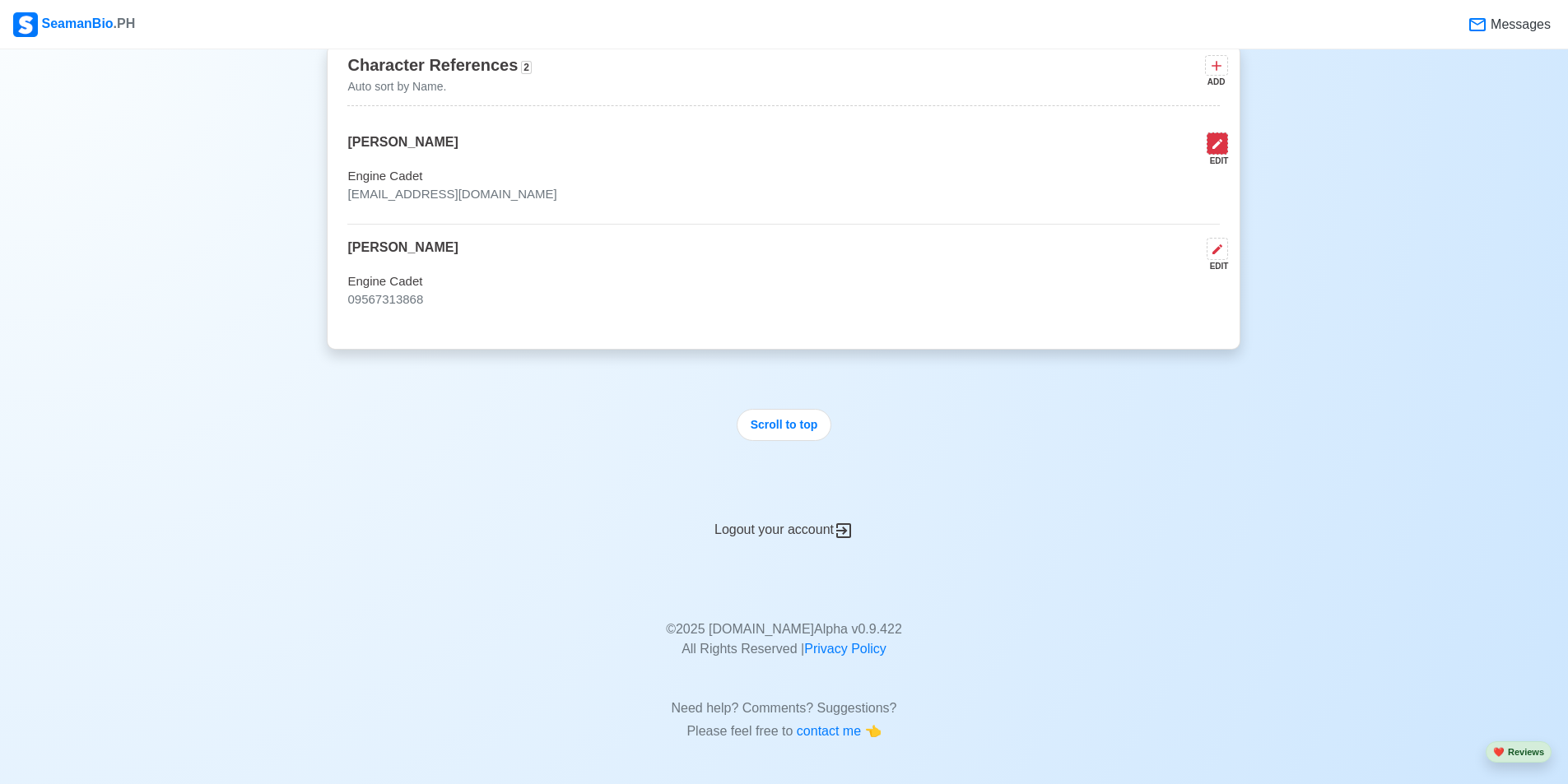
click at [1216, 144] on icon at bounding box center [1217, 143] width 13 height 13
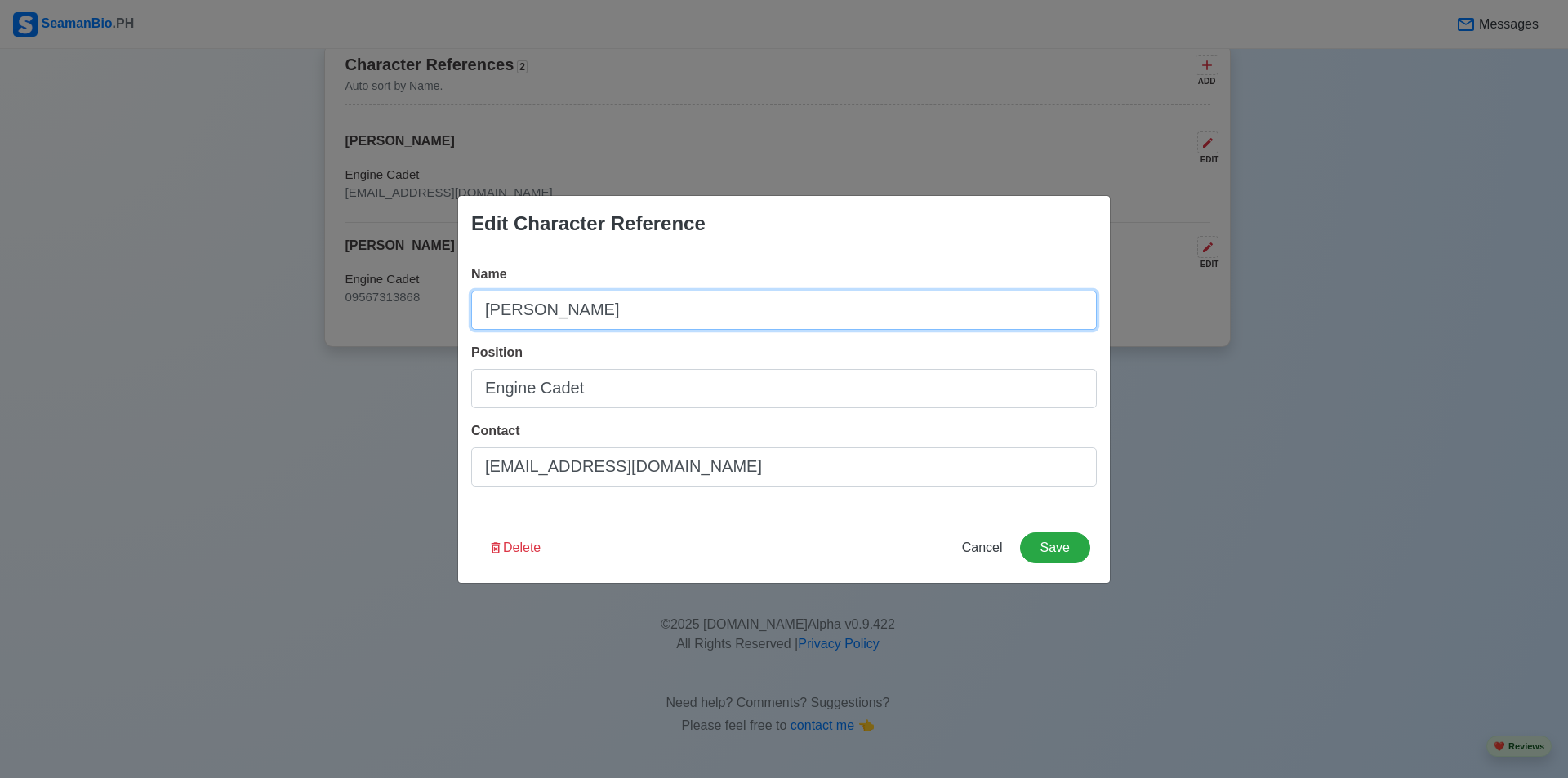
drag, startPoint x: 640, startPoint y: 309, endPoint x: 499, endPoint y: 306, distance: 141.0
click at [499, 306] on input "[PERSON_NAME]" at bounding box center [784, 310] width 626 height 39
type input "A"
type input "[PERSON_NAME]"
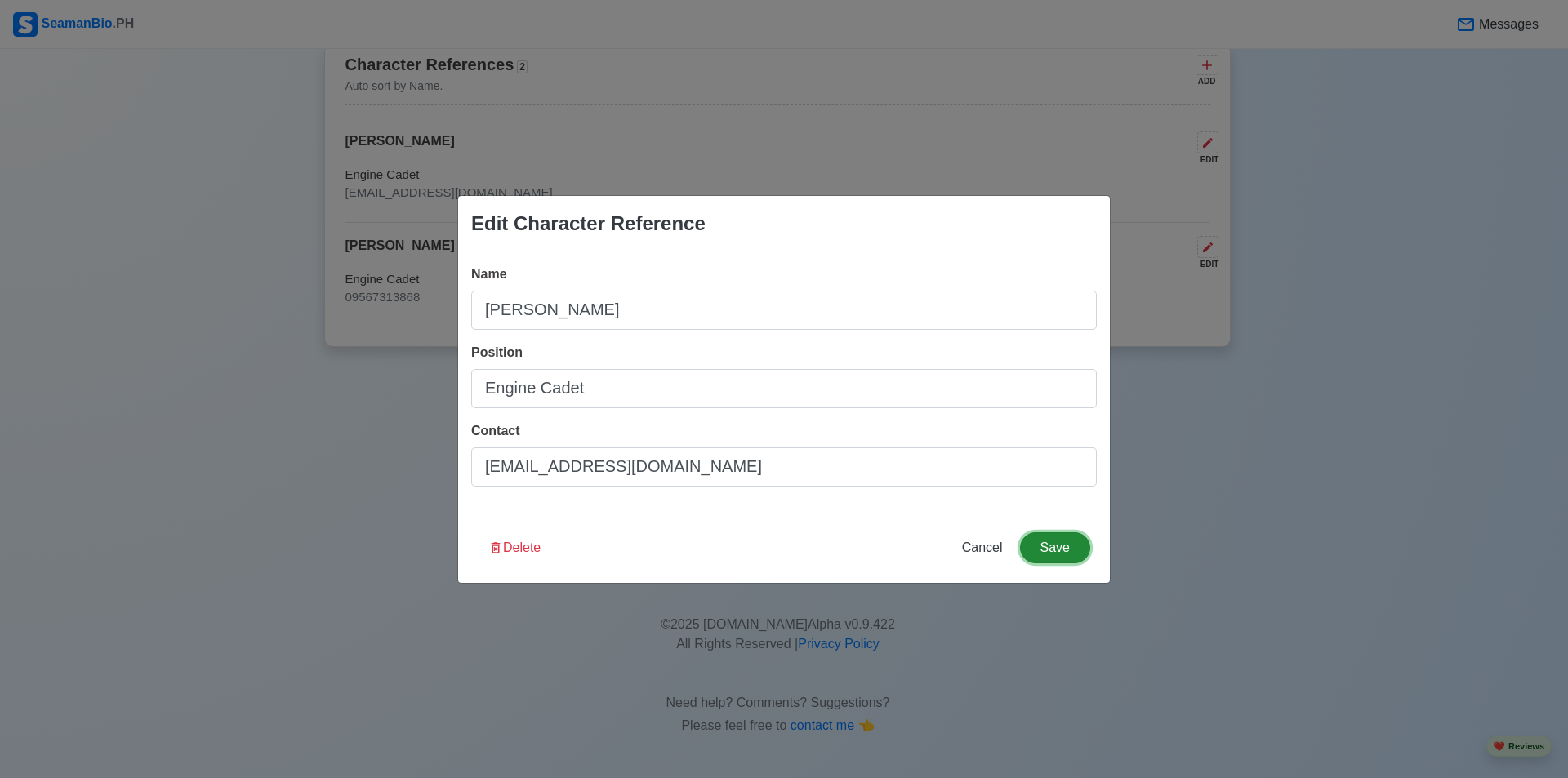
click at [1088, 549] on button "Save" at bounding box center [1055, 548] width 70 height 31
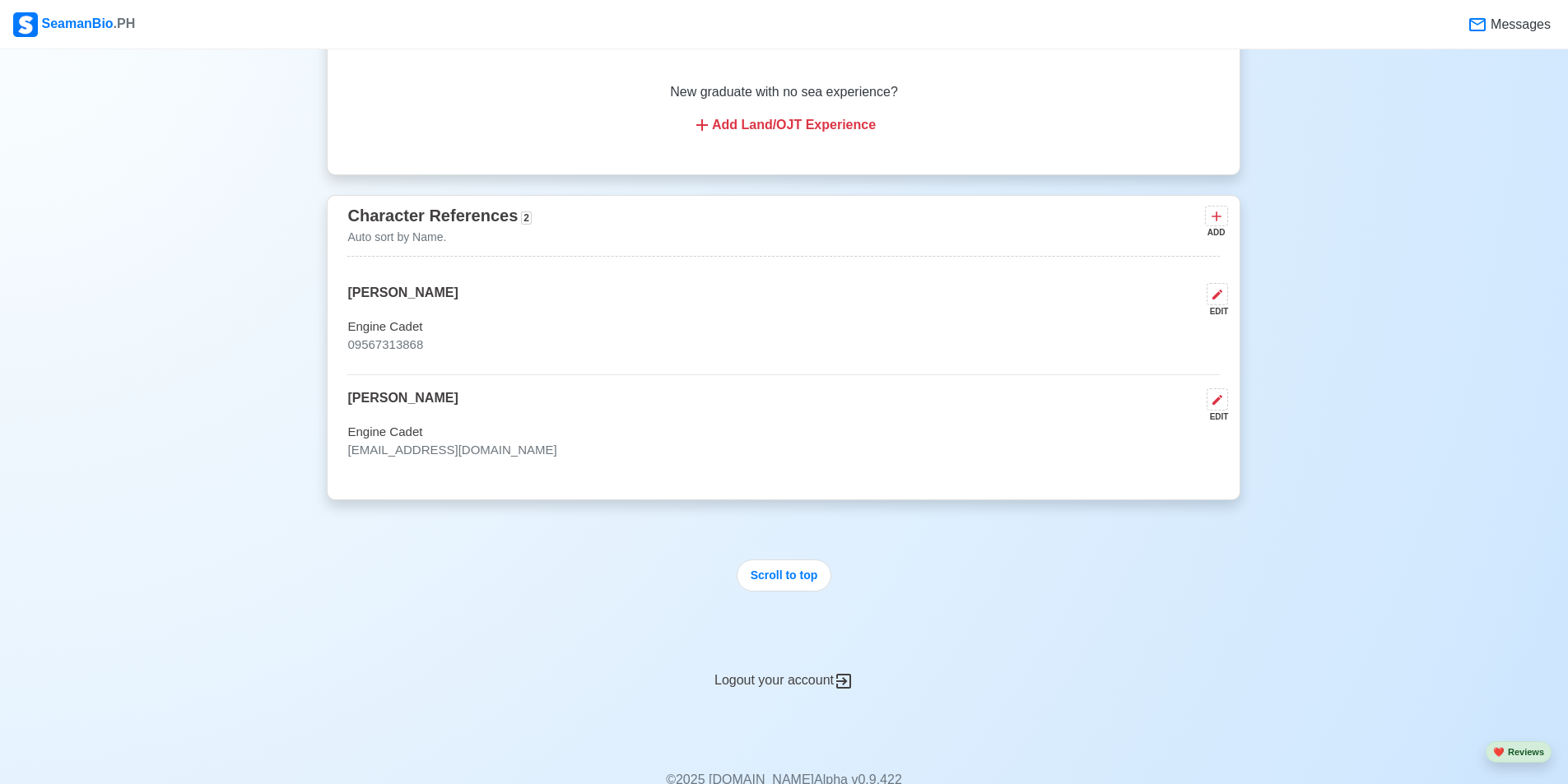
scroll to position [3311, 0]
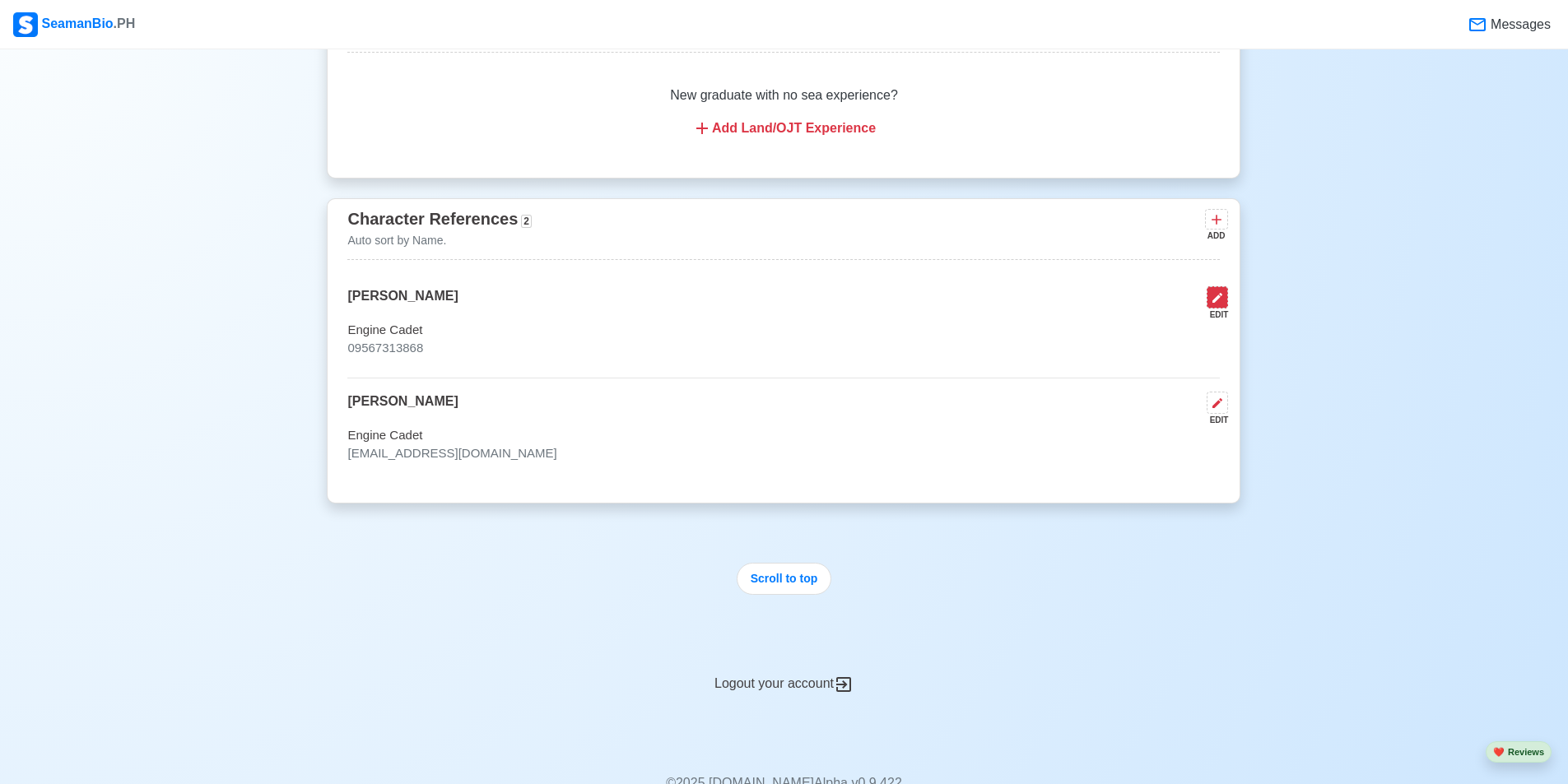
click at [1219, 308] on button at bounding box center [1217, 297] width 22 height 22
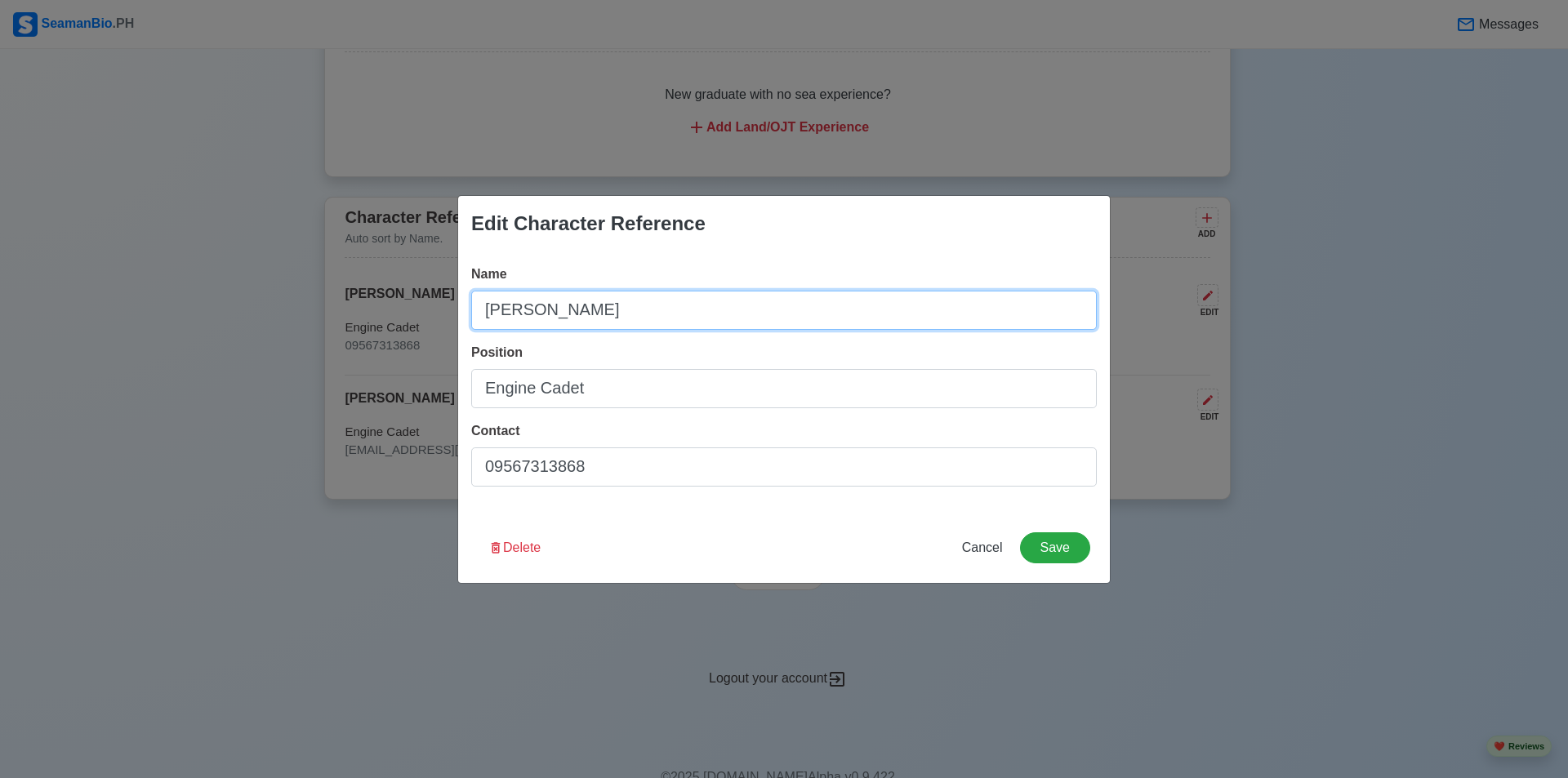
drag, startPoint x: 611, startPoint y: 315, endPoint x: 391, endPoint y: 318, distance: 220.0
click at [393, 318] on div "Edit Character Reference Name [PERSON_NAME] Position Engine Cadet Contact 09567…" at bounding box center [784, 389] width 1568 height 778
type input "[PERSON_NAME]"
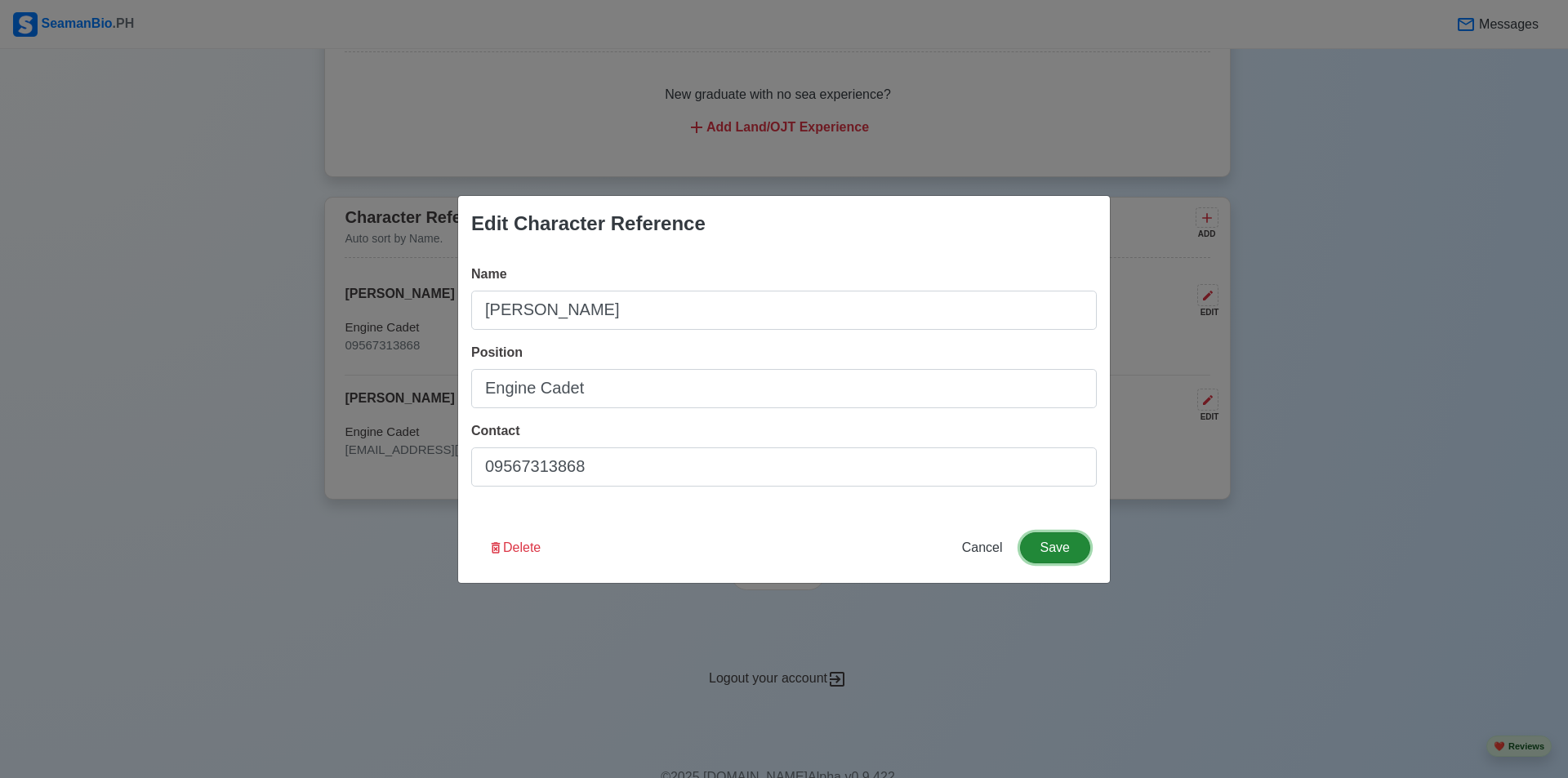
click at [1077, 556] on button "Save" at bounding box center [1055, 548] width 70 height 31
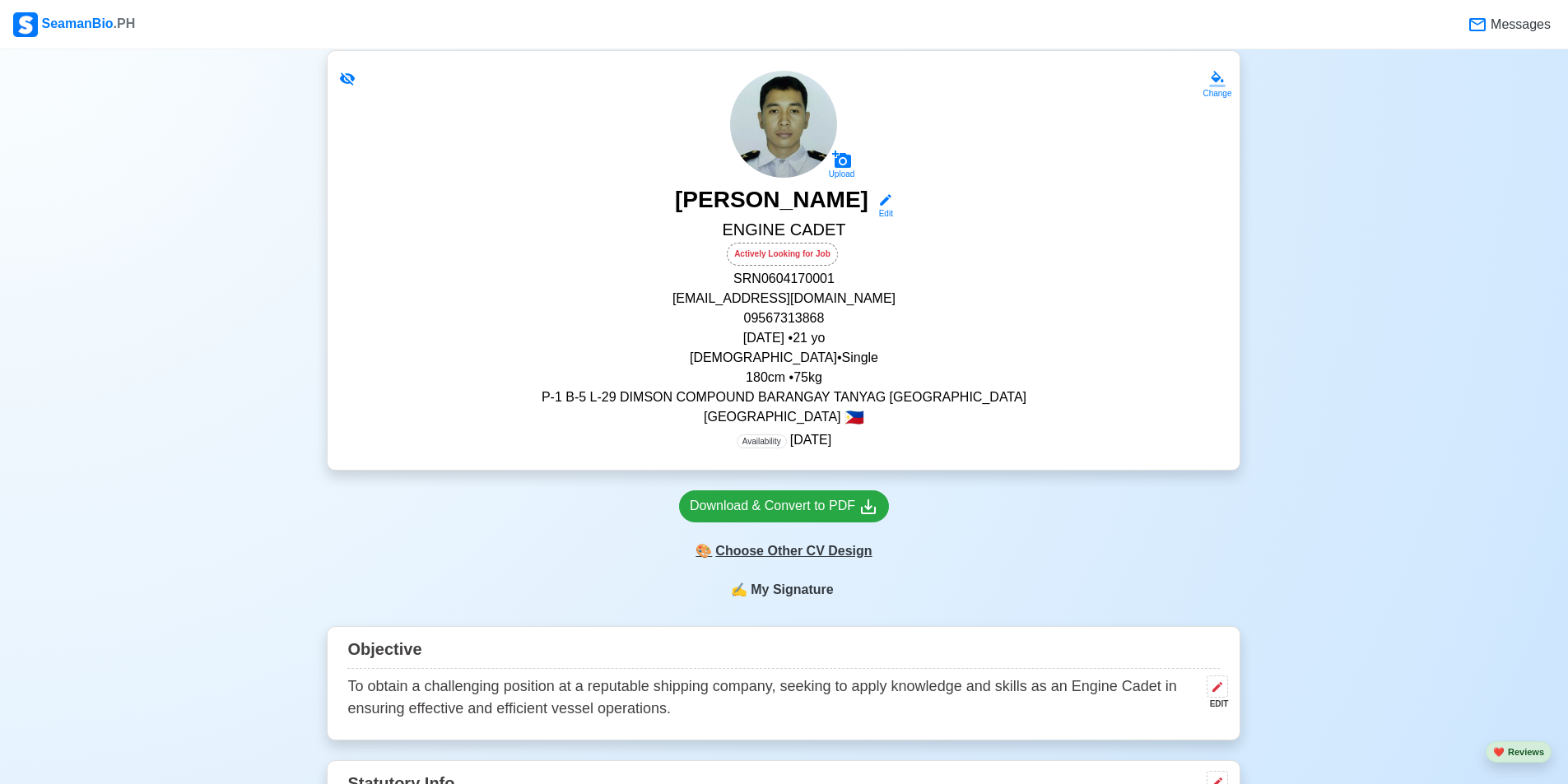
scroll to position [349, 0]
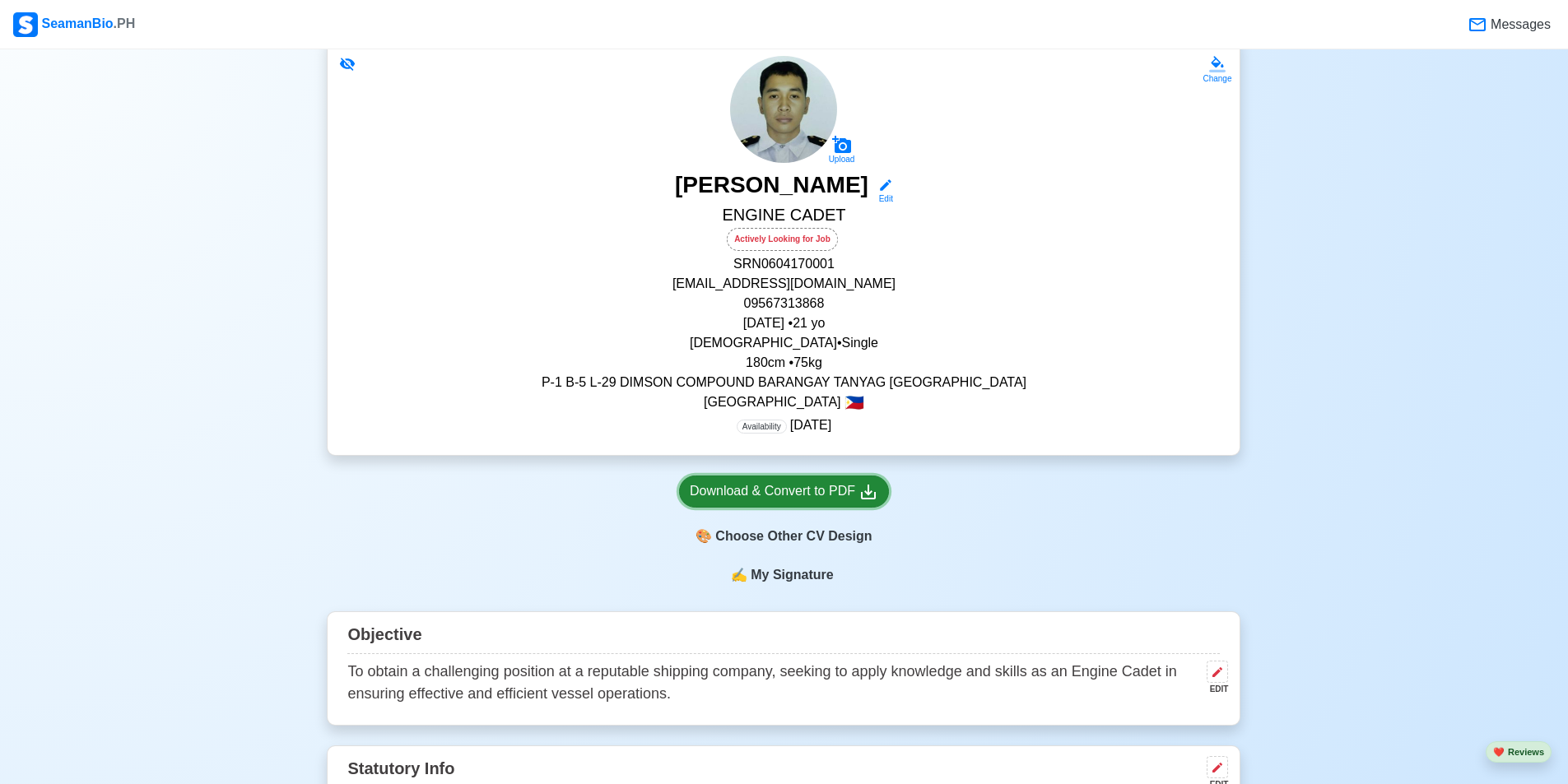
click at [814, 493] on div "Download & Convert to PDF" at bounding box center [784, 491] width 188 height 21
click at [811, 428] on p "Availability [DATE]" at bounding box center [784, 426] width 95 height 20
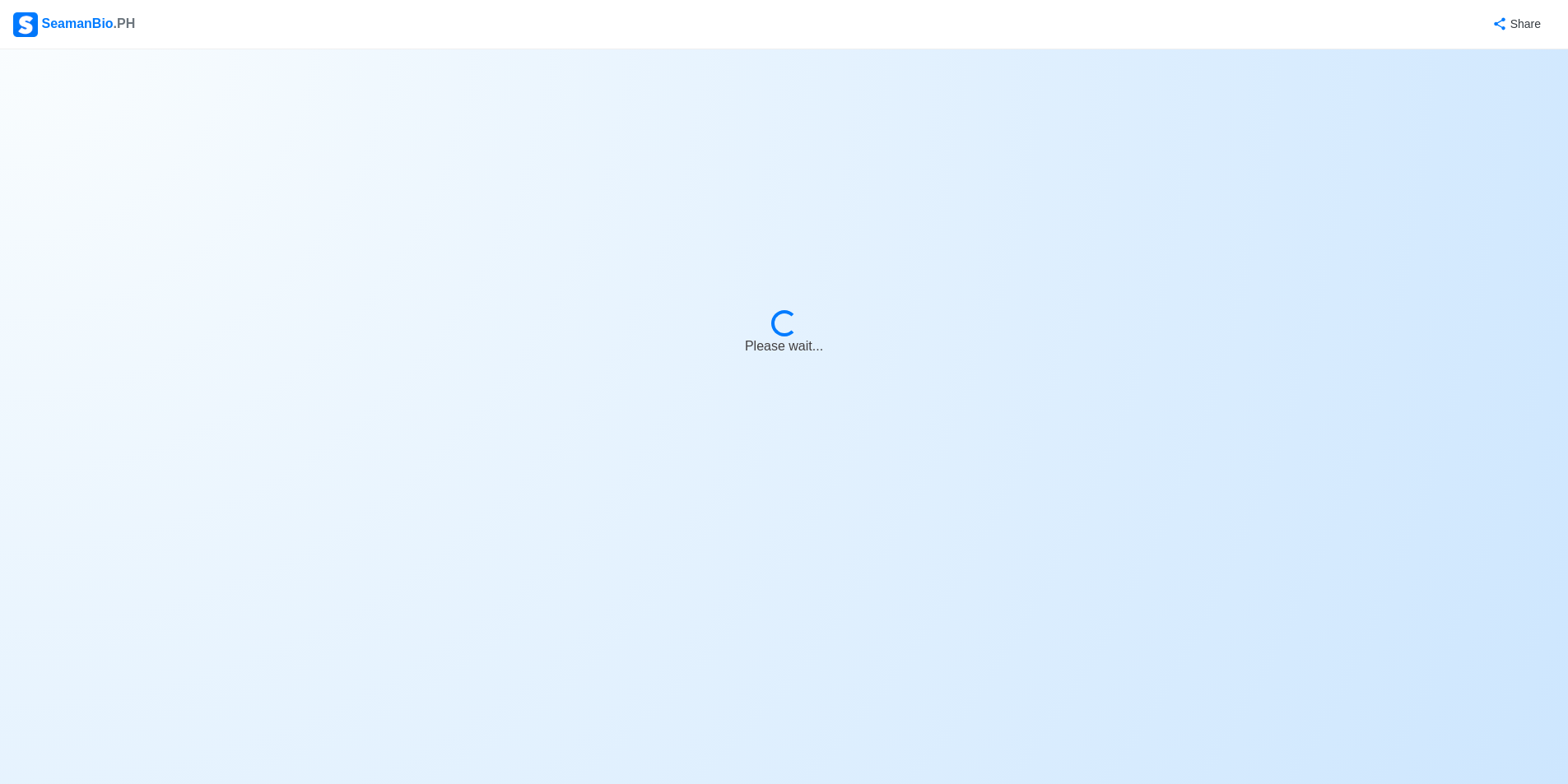
select select "Actively Looking for Job"
select select "Visible for Hiring"
select select "Single"
select select "[DEMOGRAPHIC_DATA]"
select select "PH"
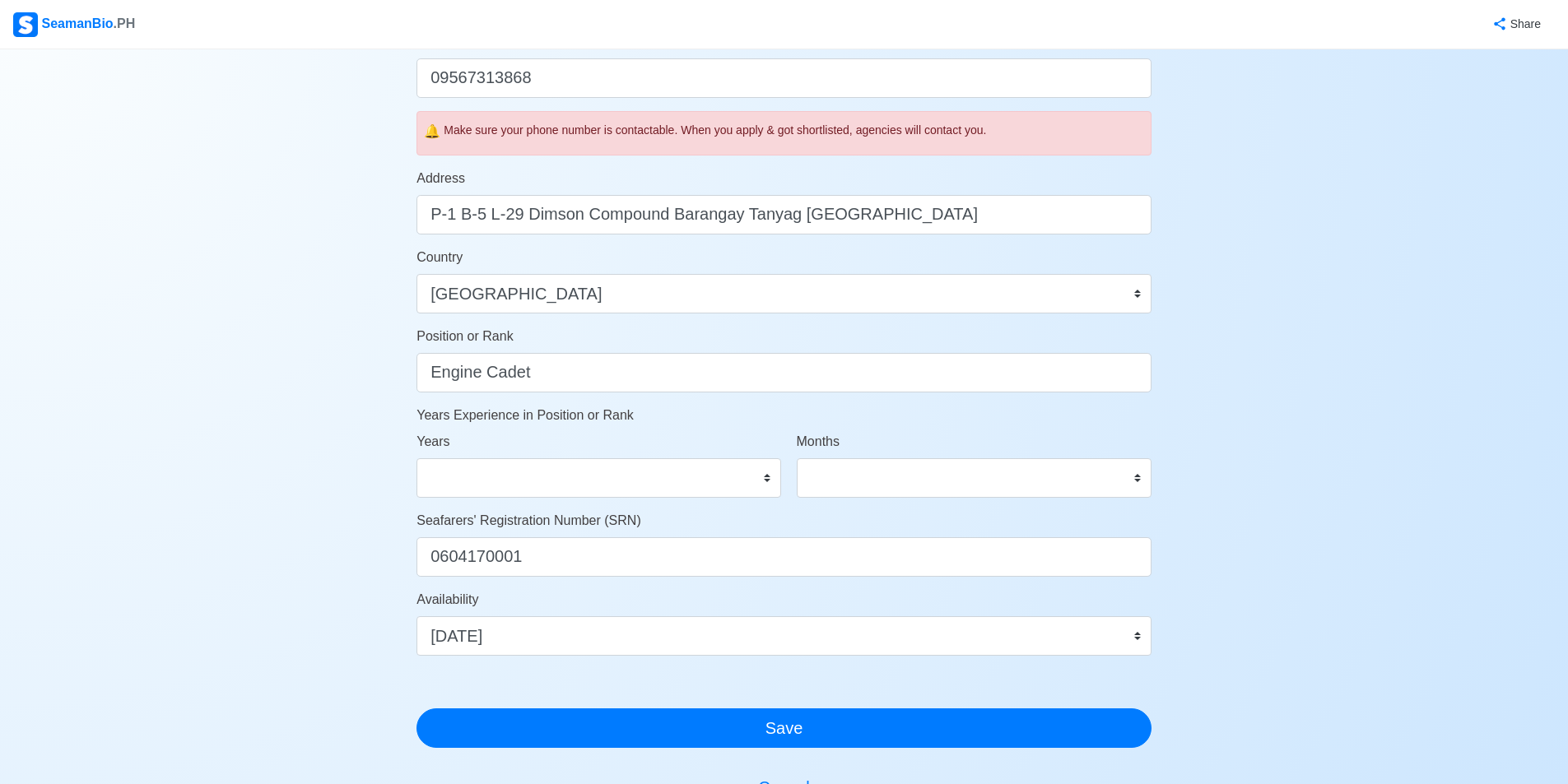
scroll to position [791, 0]
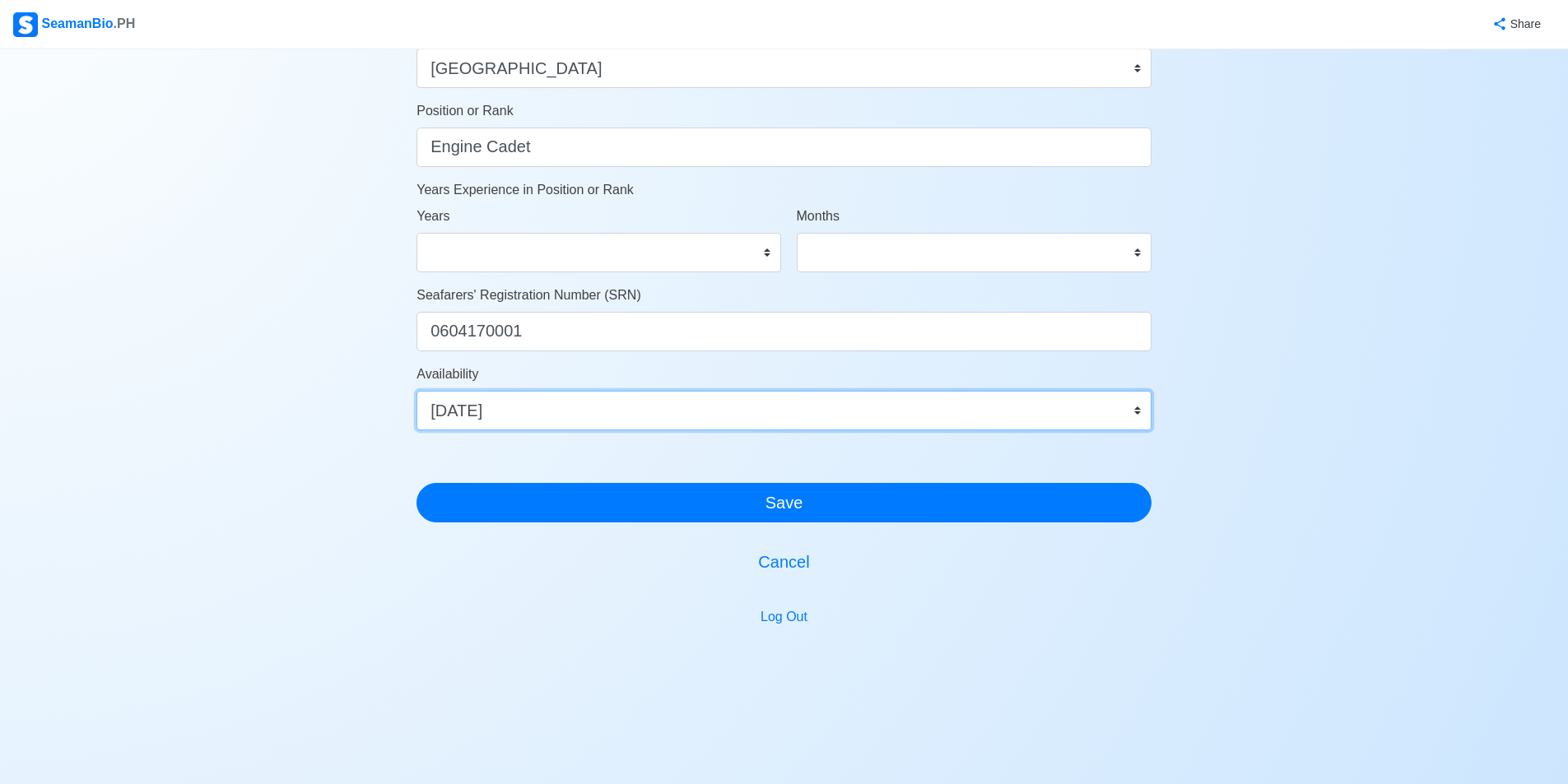
click at [843, 402] on select "Immediate [DATE] [DATE] [DATE] [DATE] [DATE] [DATE] [DATE] [DATE] [DATE]" at bounding box center [784, 410] width 735 height 39
select select "4102416000000"
click at [417, 391] on select "Immediate [DATE] [DATE] [DATE] [DATE] [DATE] [DATE] [DATE] [DATE] [DATE]" at bounding box center [784, 410] width 735 height 39
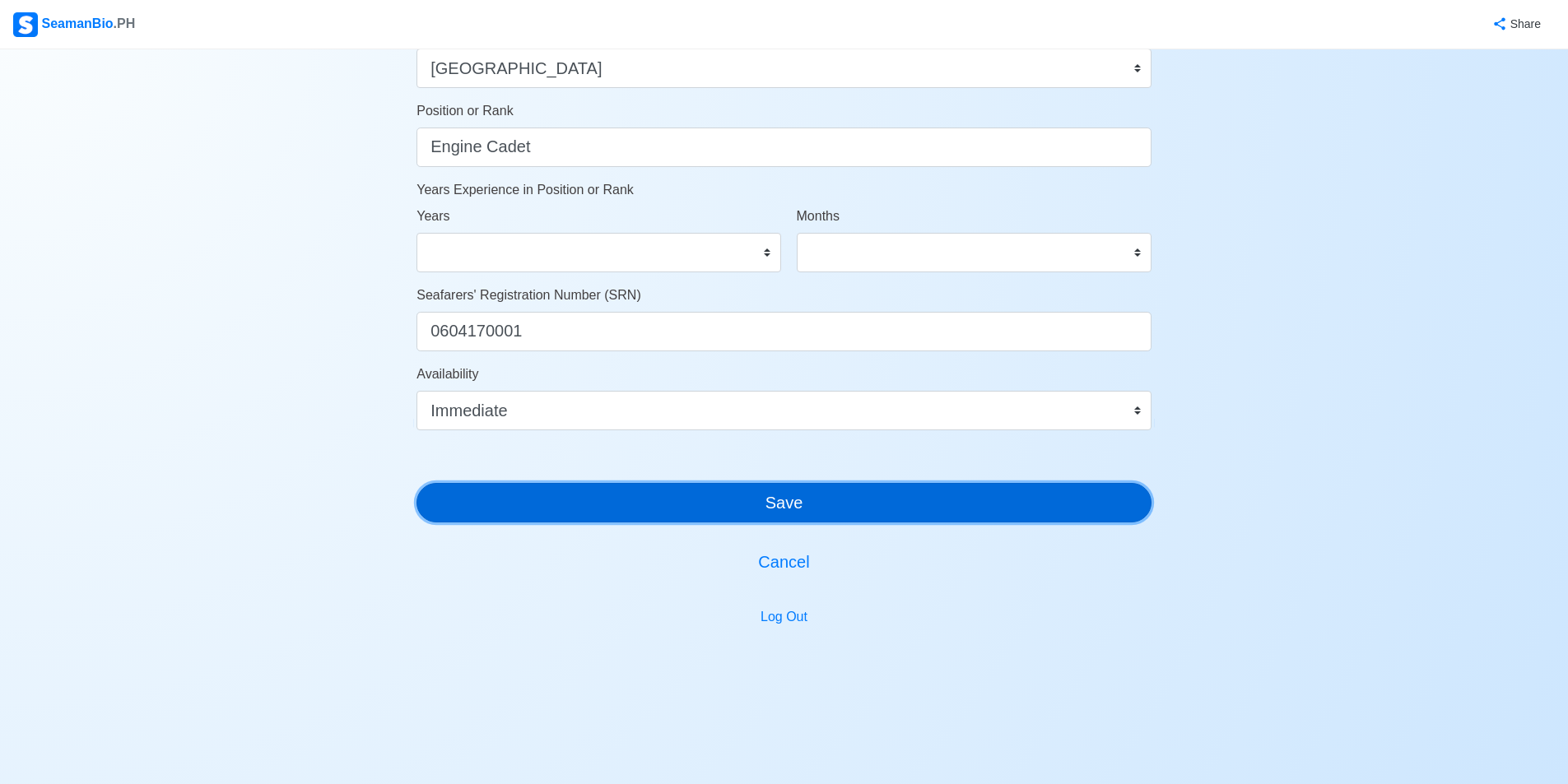
click at [741, 486] on button "Save" at bounding box center [784, 503] width 735 height 39
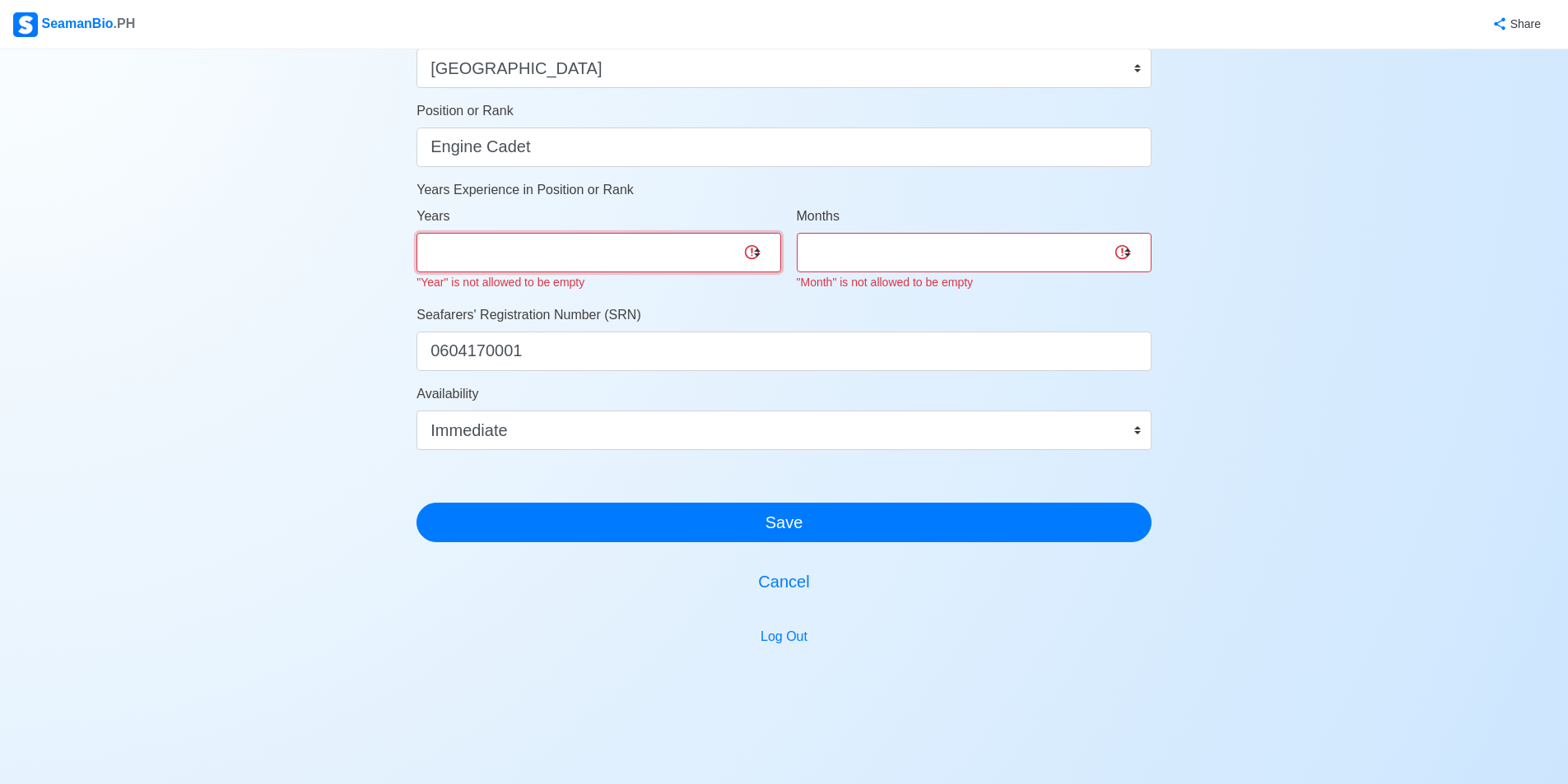
click at [675, 254] on select "0 1 2 3 4 5 6 7 8 9 10 11 12 13 14 15 16 17 18 19 20 21 22 23 24 25 26 27 28 29…" at bounding box center [599, 253] width 364 height 39
select select "0"
click at [417, 233] on select "0 1 2 3 4 5 6 7 8 9 10 11 12 13 14 15 16 17 18 19 20 21 22 23 24 25 26 27 28 29…" at bounding box center [599, 253] width 364 height 39
click at [936, 241] on select "0 1 2 3 4 5 6 7 8 9 10 11" at bounding box center [974, 253] width 355 height 39
select select "0"
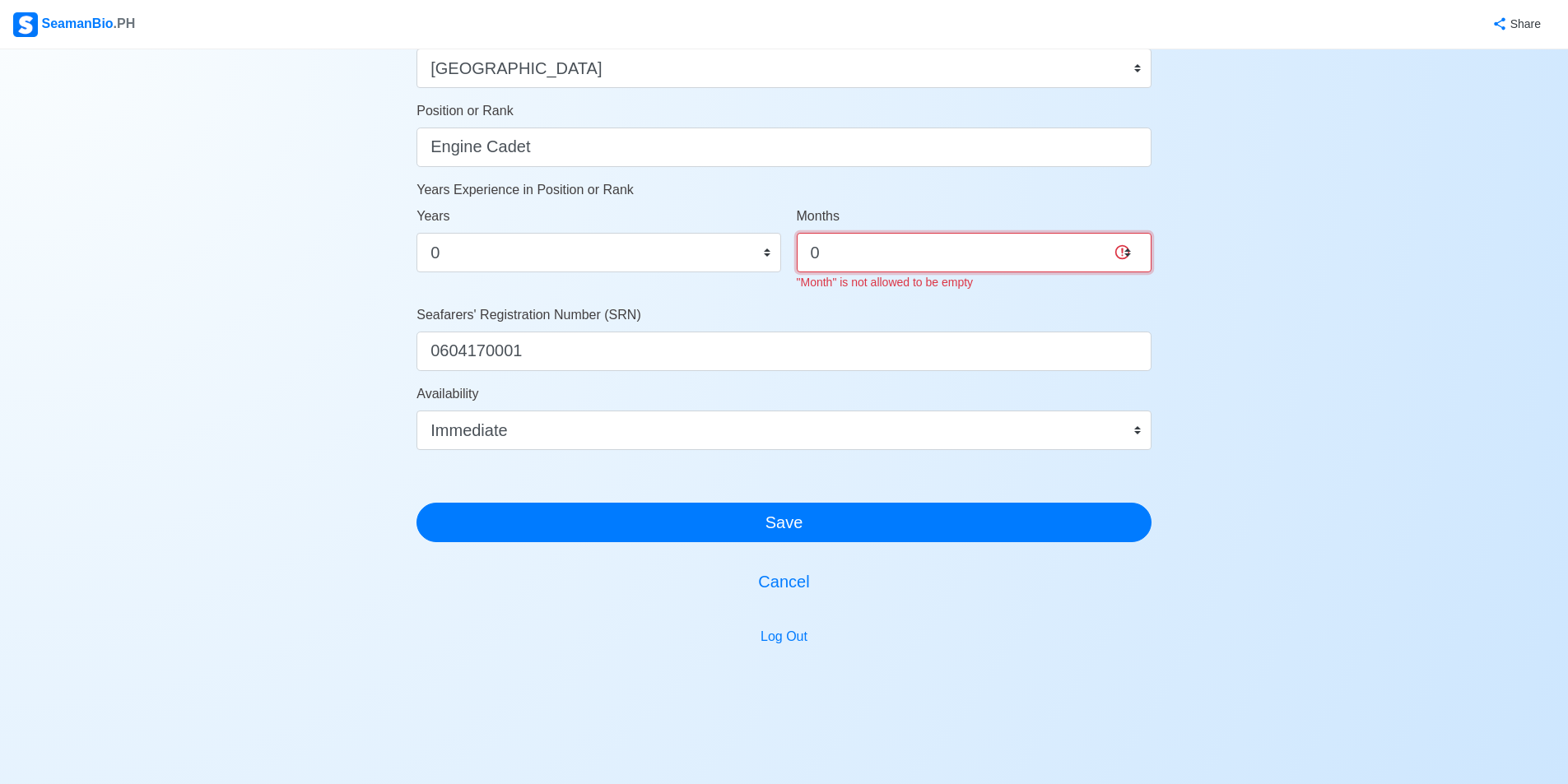
click at [797, 233] on select "0 1 2 3 4 5 6 7 8 9 10 11" at bounding box center [974, 253] width 355 height 39
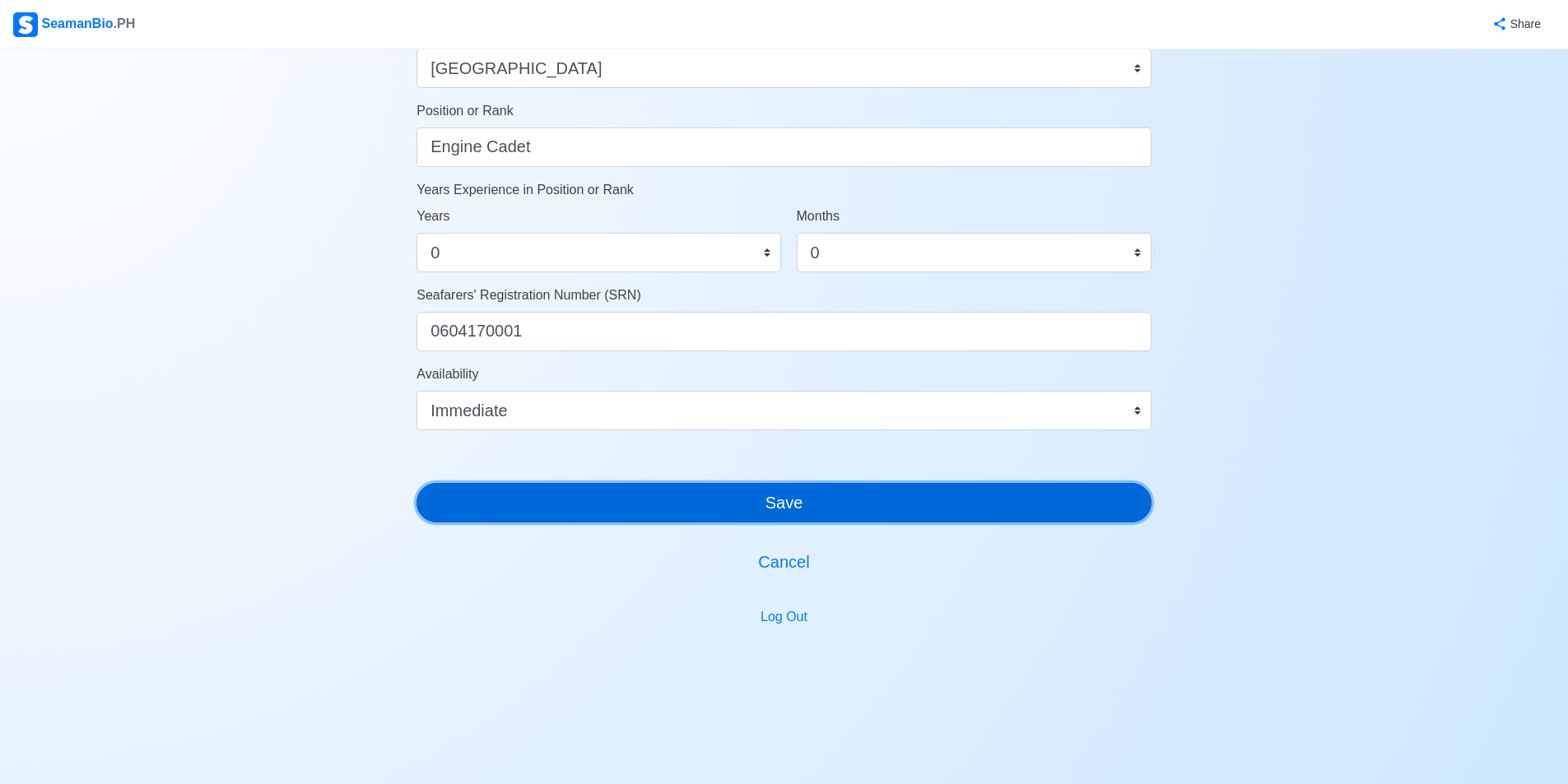
click at [804, 509] on button "Save" at bounding box center [784, 503] width 735 height 39
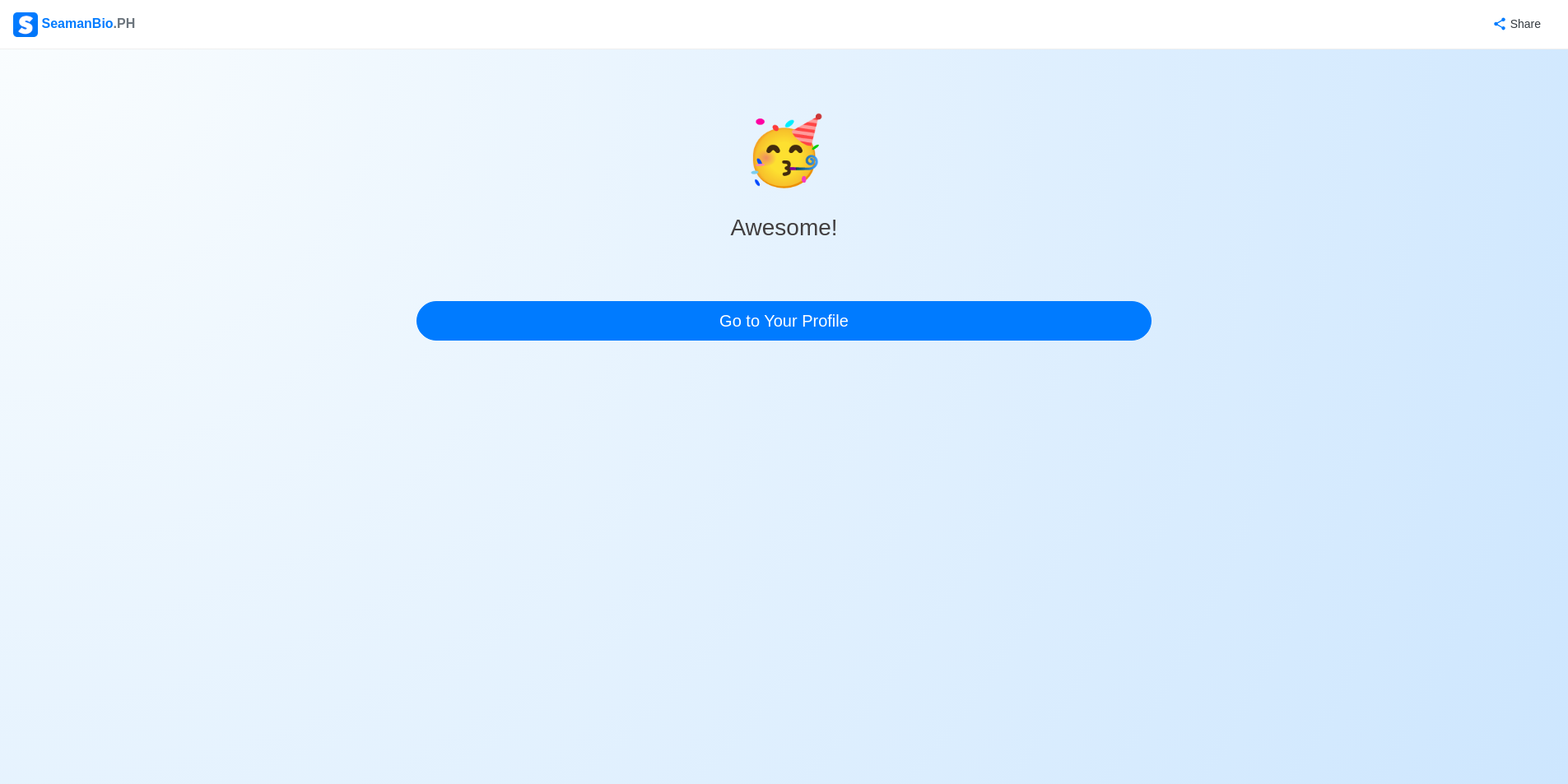
scroll to position [0, 0]
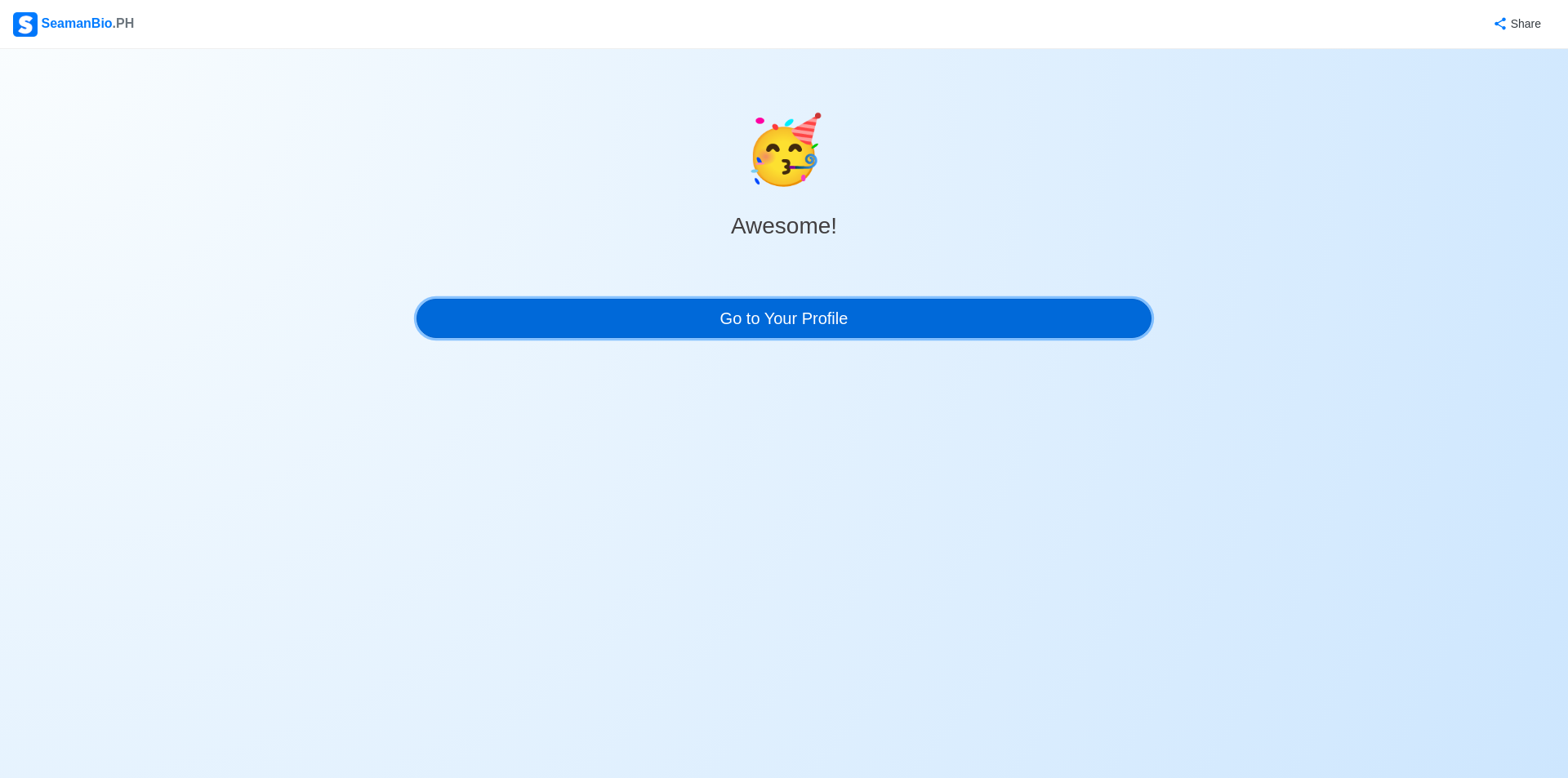
click at [709, 315] on link "Go to Your Profile" at bounding box center [784, 318] width 736 height 39
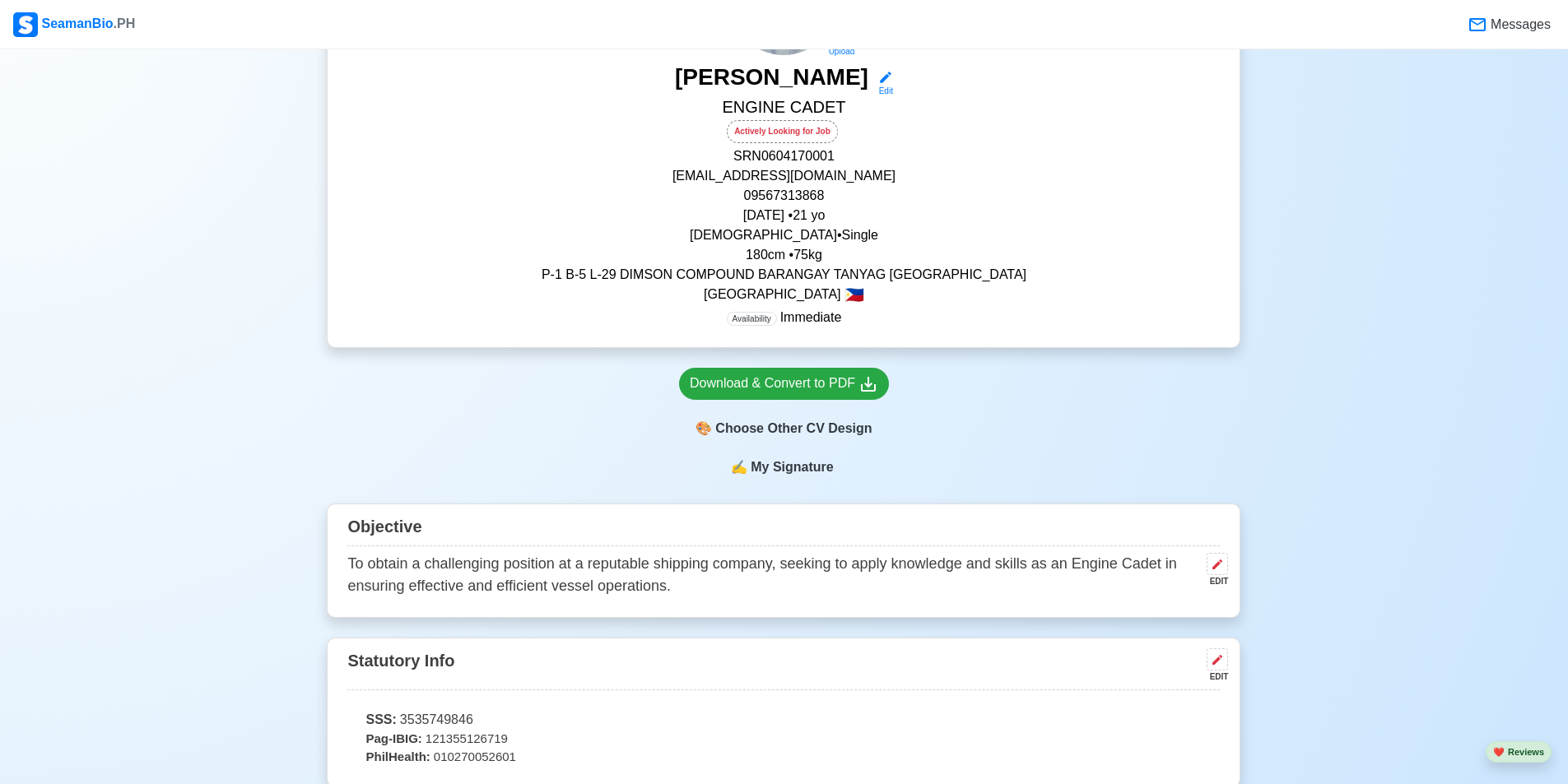
scroll to position [576, 0]
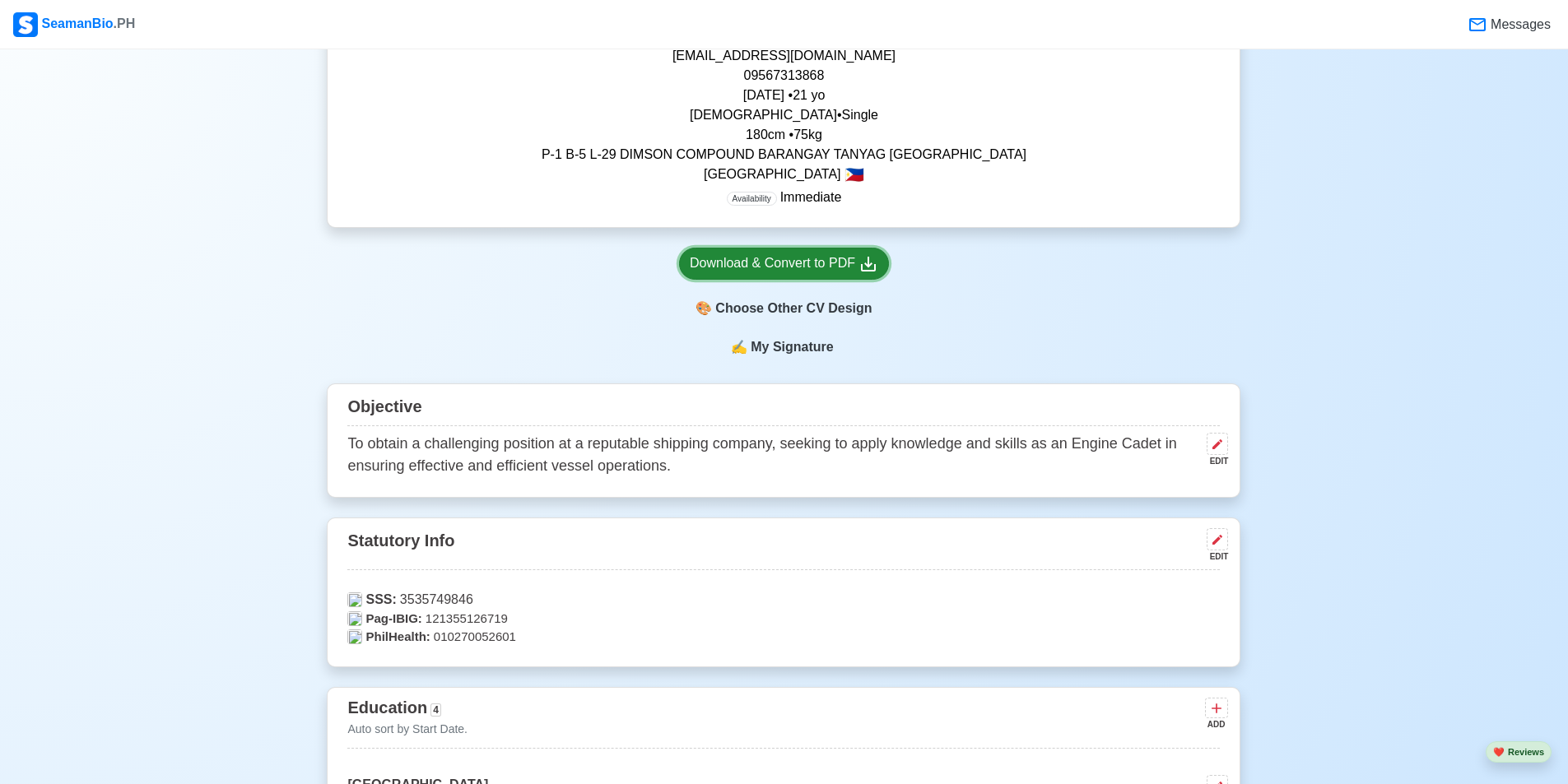
click at [754, 260] on div "Download & Convert to PDF" at bounding box center [784, 263] width 188 height 21
click at [786, 315] on div "🎨 Choose Other CV Design" at bounding box center [784, 308] width 210 height 31
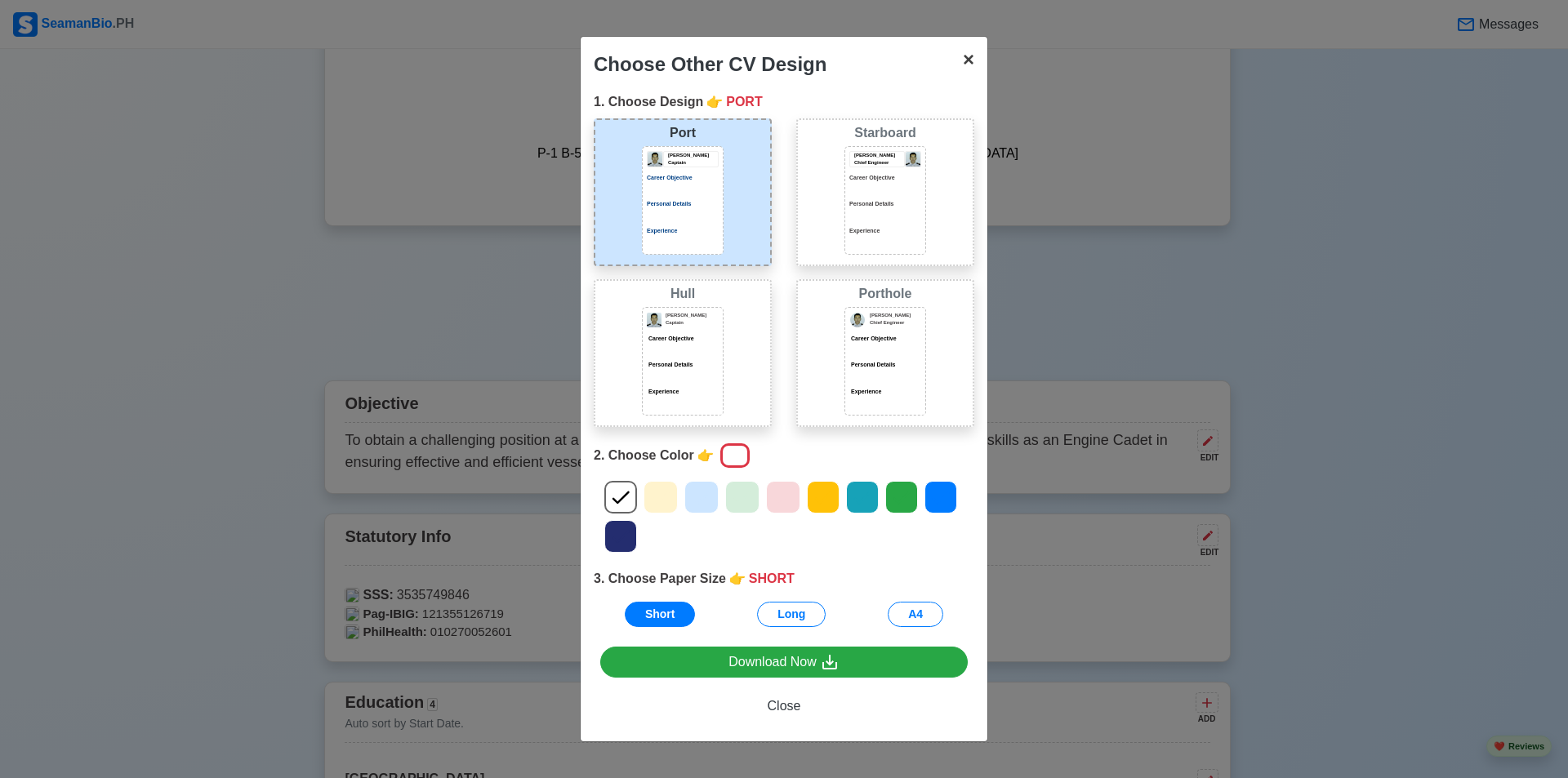
click at [969, 48] on span "×" at bounding box center [969, 59] width 12 height 22
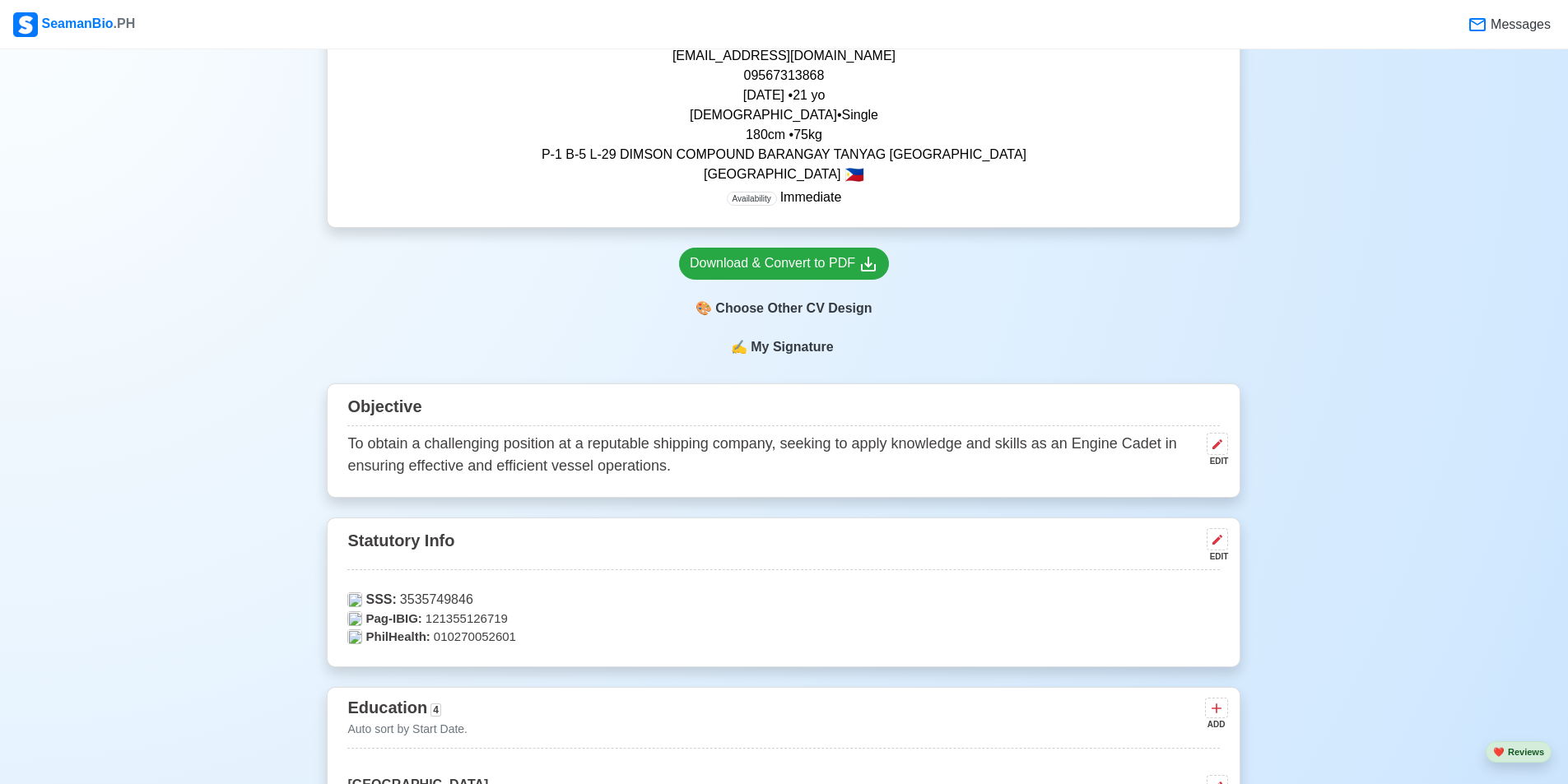
scroll to position [1070, 0]
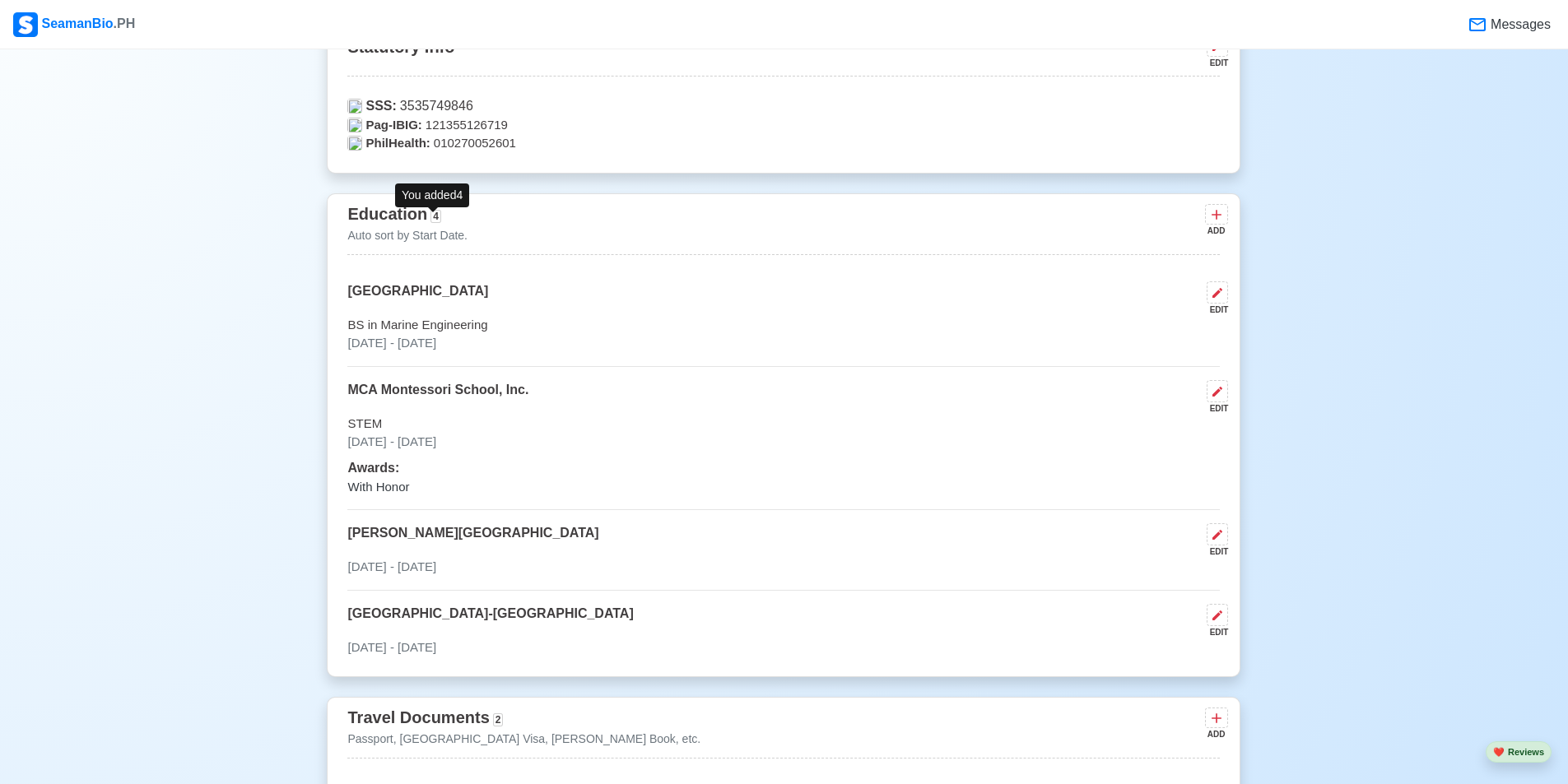
click at [430, 220] on span "4" at bounding box center [435, 216] width 11 height 13
click at [430, 220] on span "4" at bounding box center [435, 216] width 11 height 13
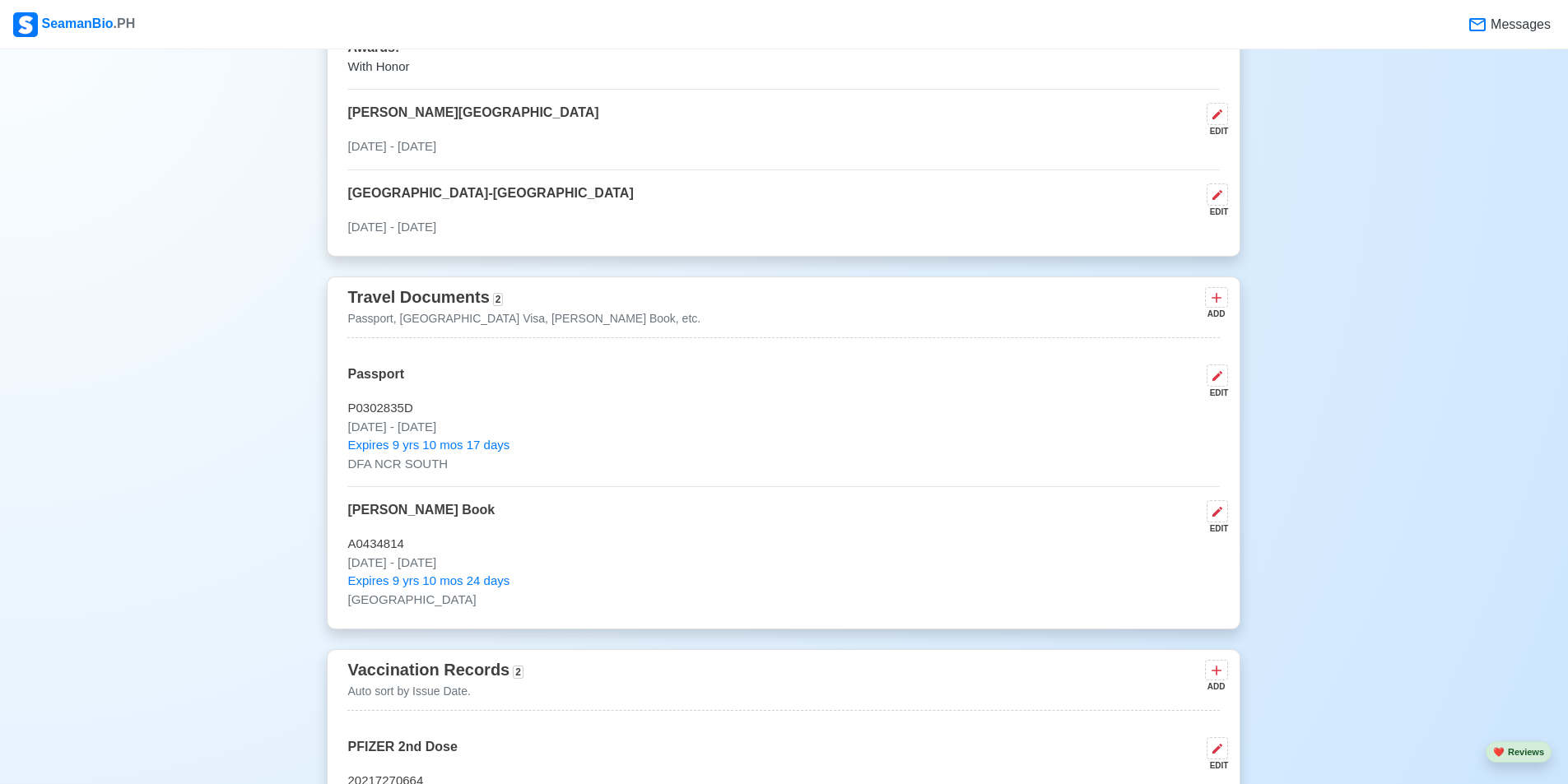
scroll to position [1646, 0]
